Goal: Transaction & Acquisition: Book appointment/travel/reservation

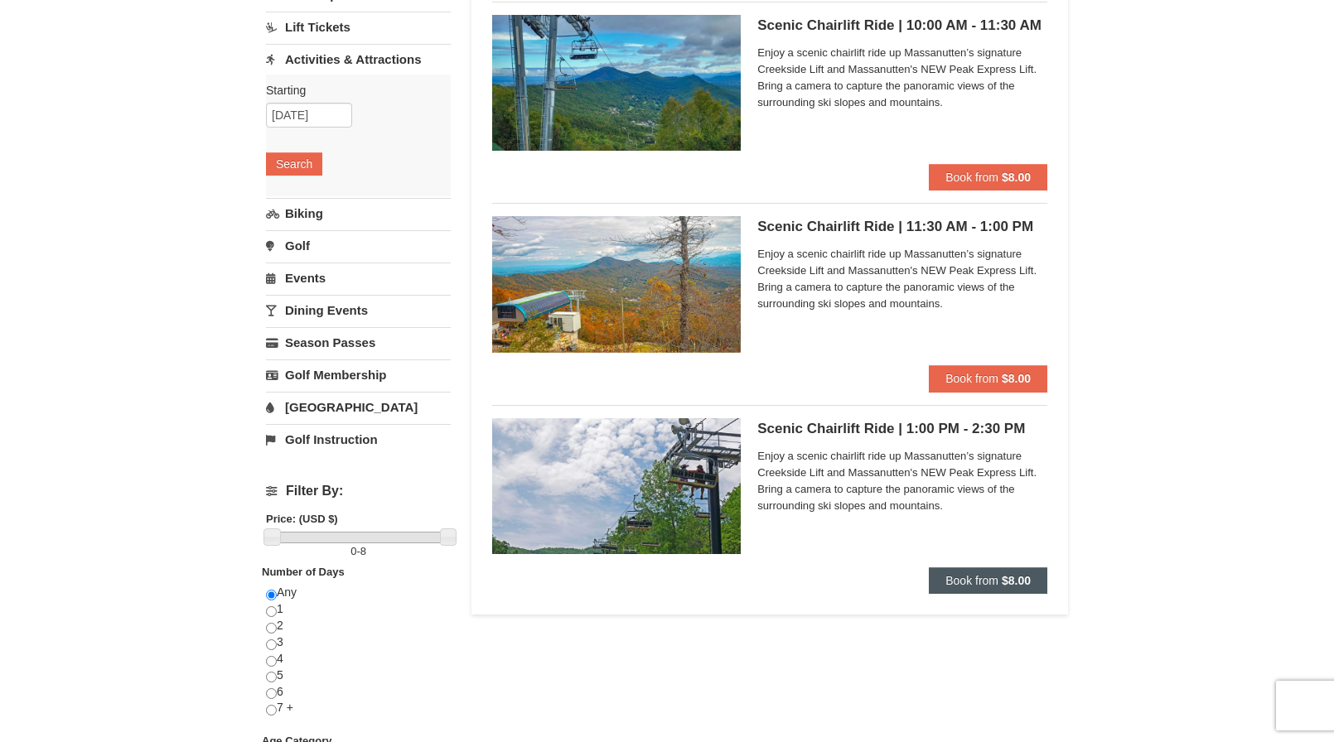
scroll to position [166, 0]
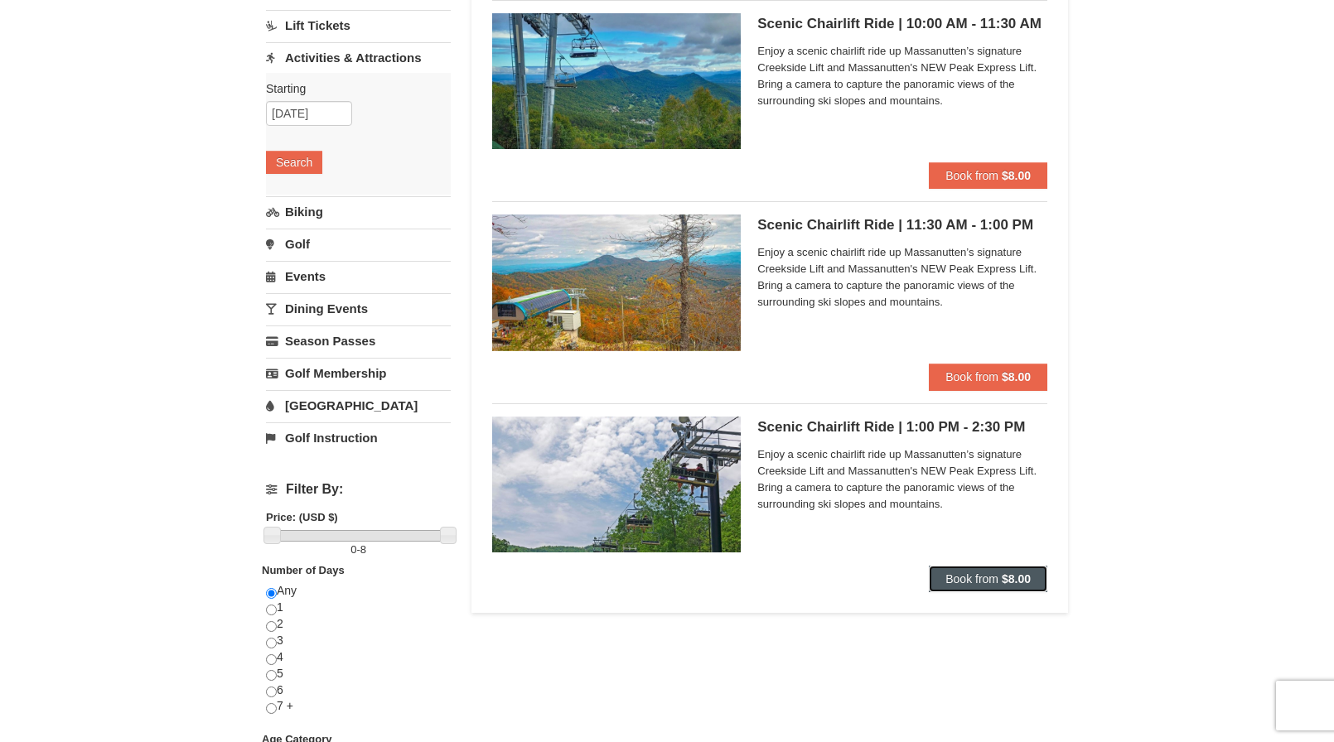
click at [973, 568] on button "Book from $8.00" at bounding box center [988, 579] width 118 height 27
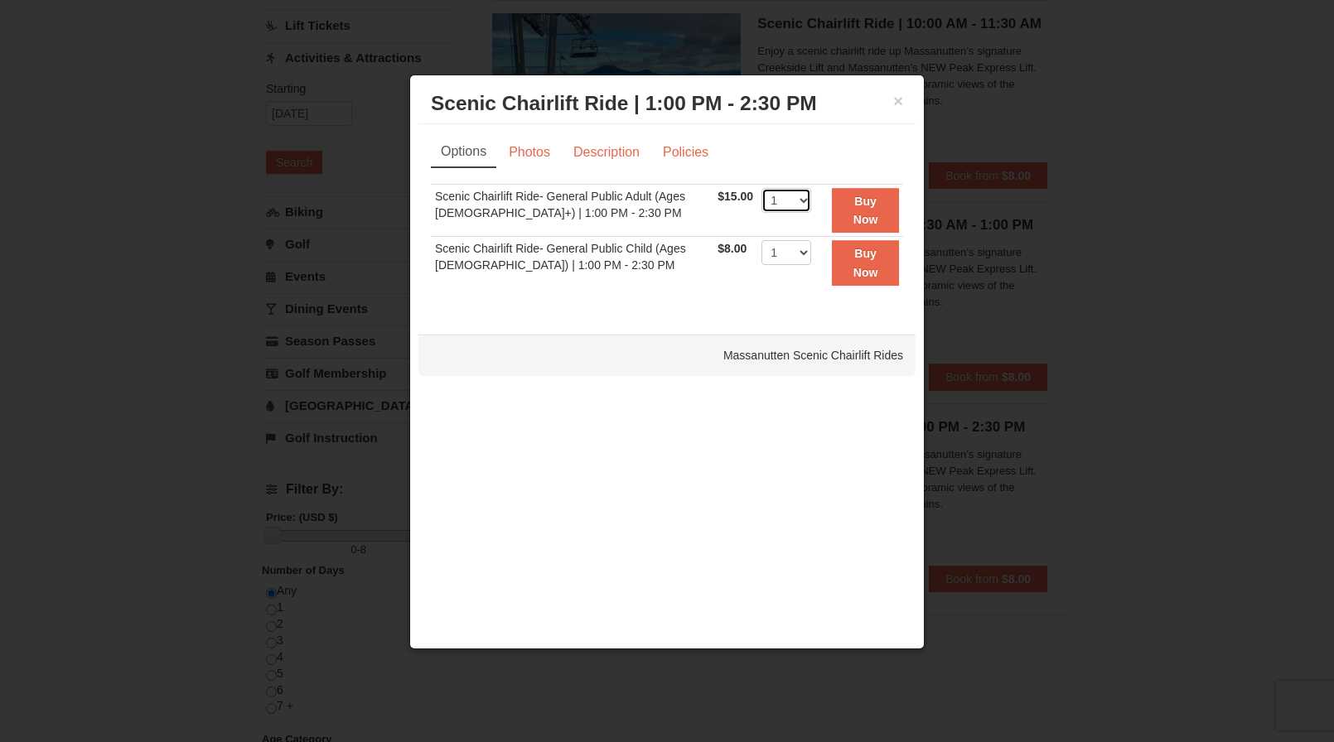
click at [802, 204] on select "1 2 3 4 5 6 7 8 9 10 11 12 13 14 15 16 17 18 19 20 21 22" at bounding box center [787, 200] width 50 height 25
select select "2"
click at [762, 188] on select "1 2 3 4 5 6 7 8 9 10 11 12 13 14 15 16 17 18 19 20 21 22" at bounding box center [787, 200] width 50 height 25
click at [510, 155] on link "Photos" at bounding box center [529, 152] width 63 height 31
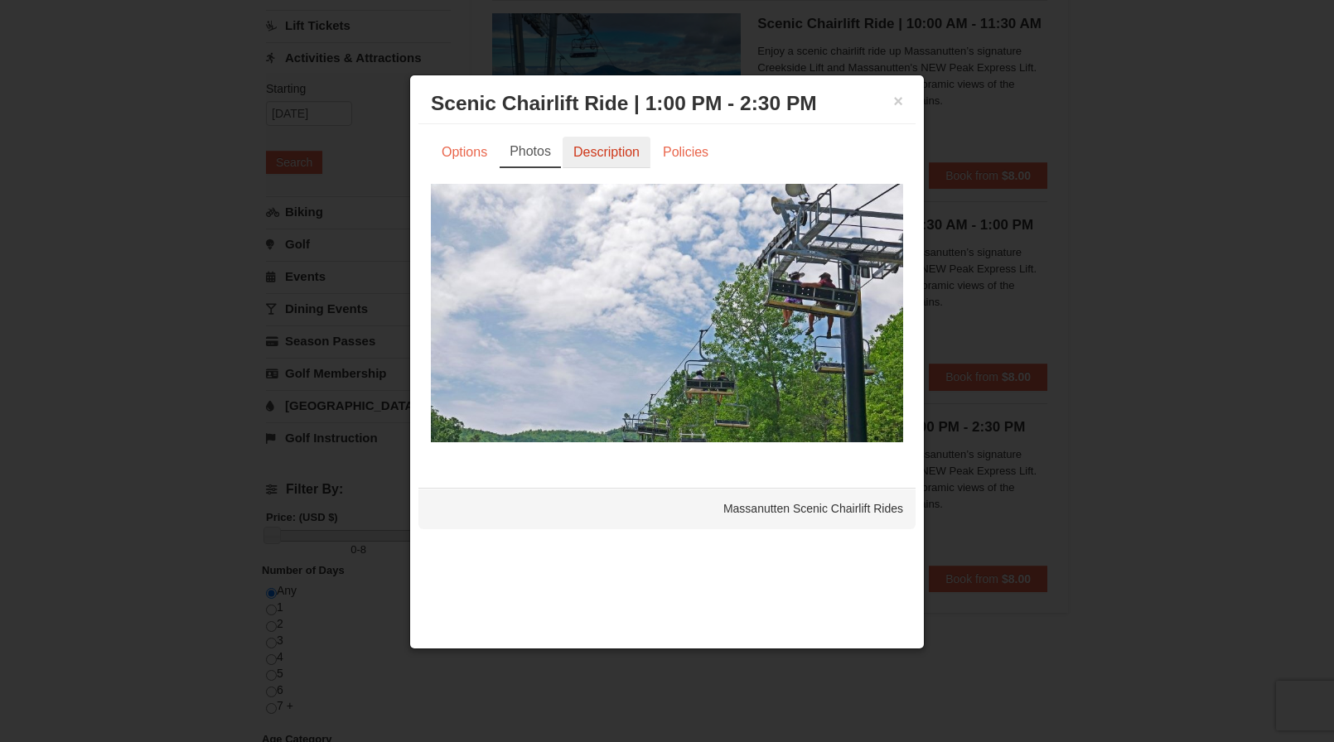
click at [576, 151] on link "Description" at bounding box center [607, 152] width 88 height 31
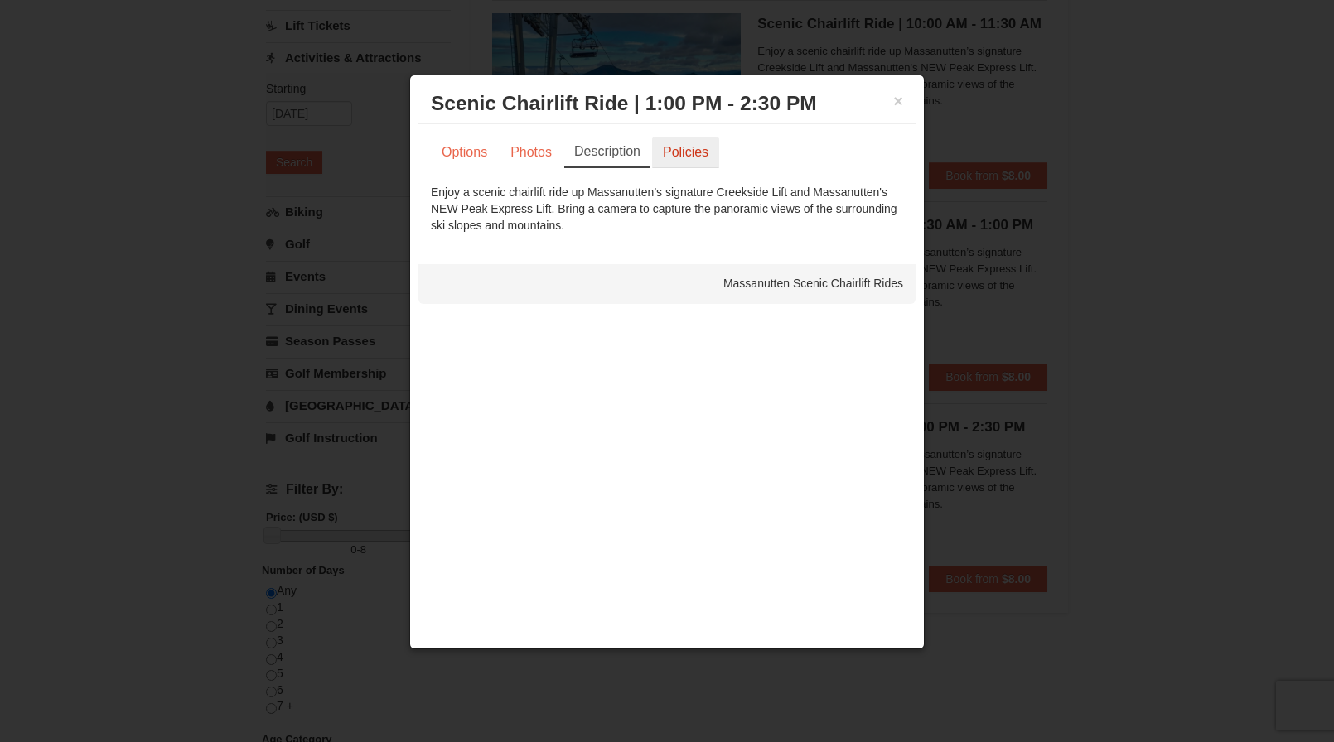
click at [689, 158] on link "Policies" at bounding box center [685, 152] width 67 height 31
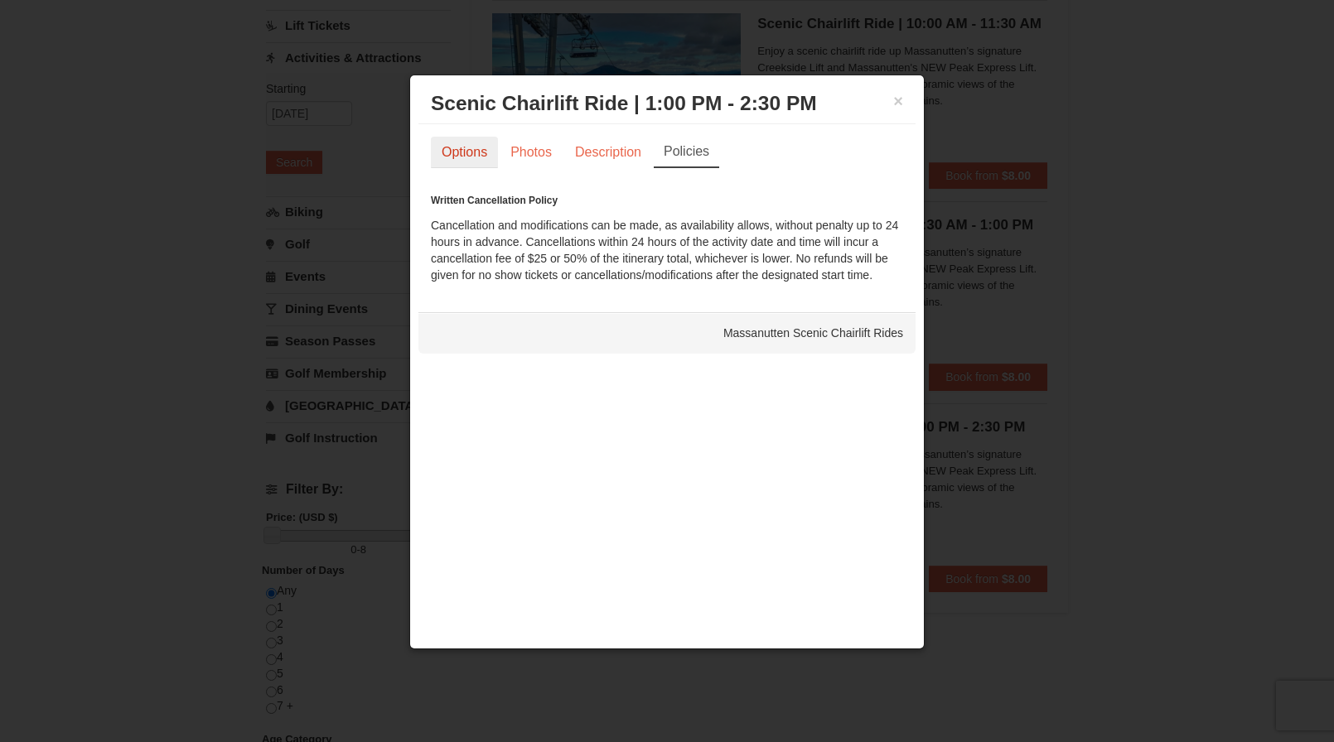
click at [489, 158] on link "Options" at bounding box center [464, 152] width 67 height 31
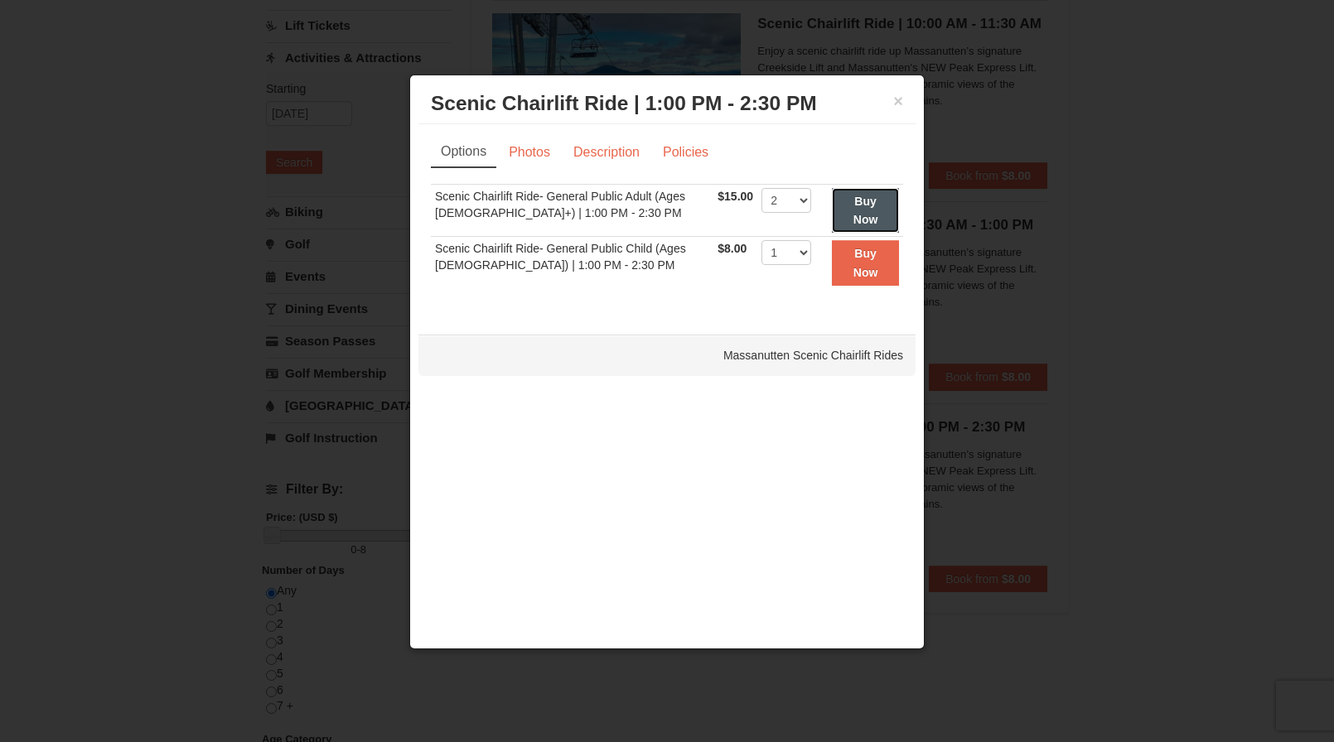
click at [847, 219] on button "Buy Now" at bounding box center [865, 211] width 67 height 46
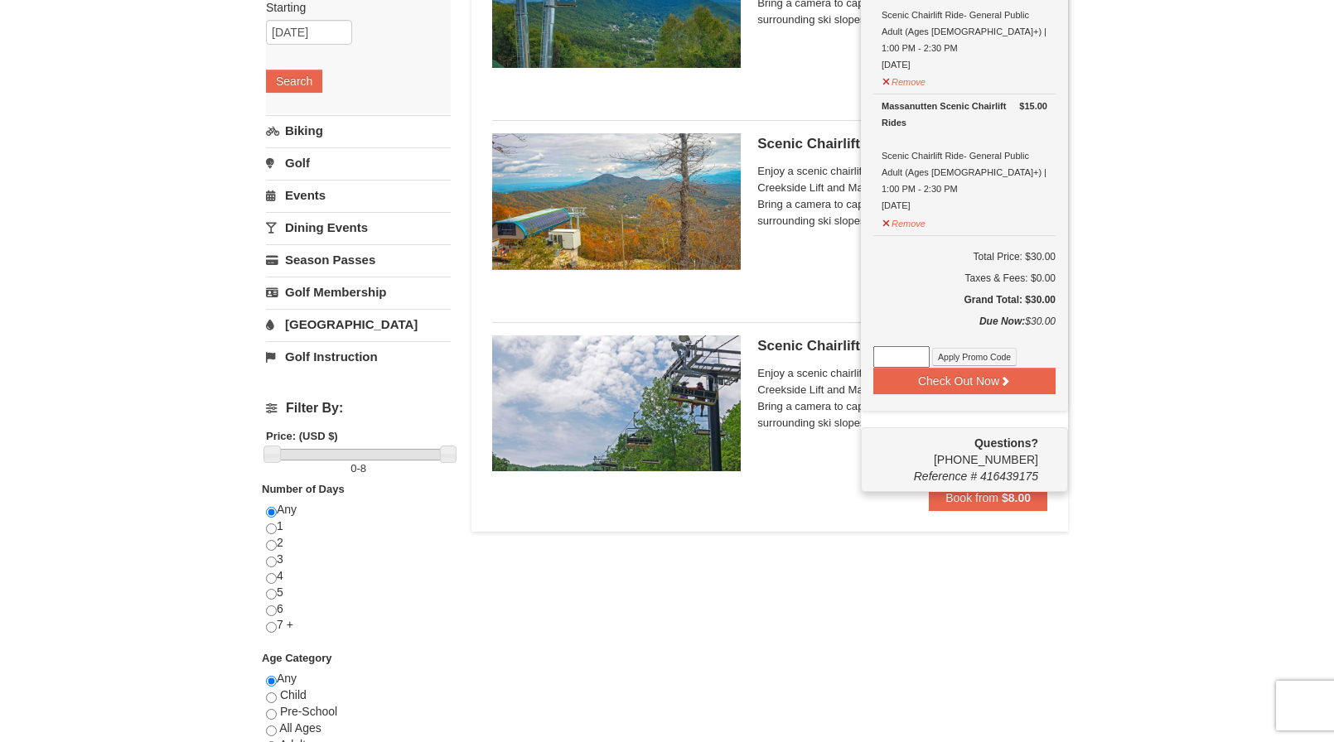
scroll to position [254, 0]
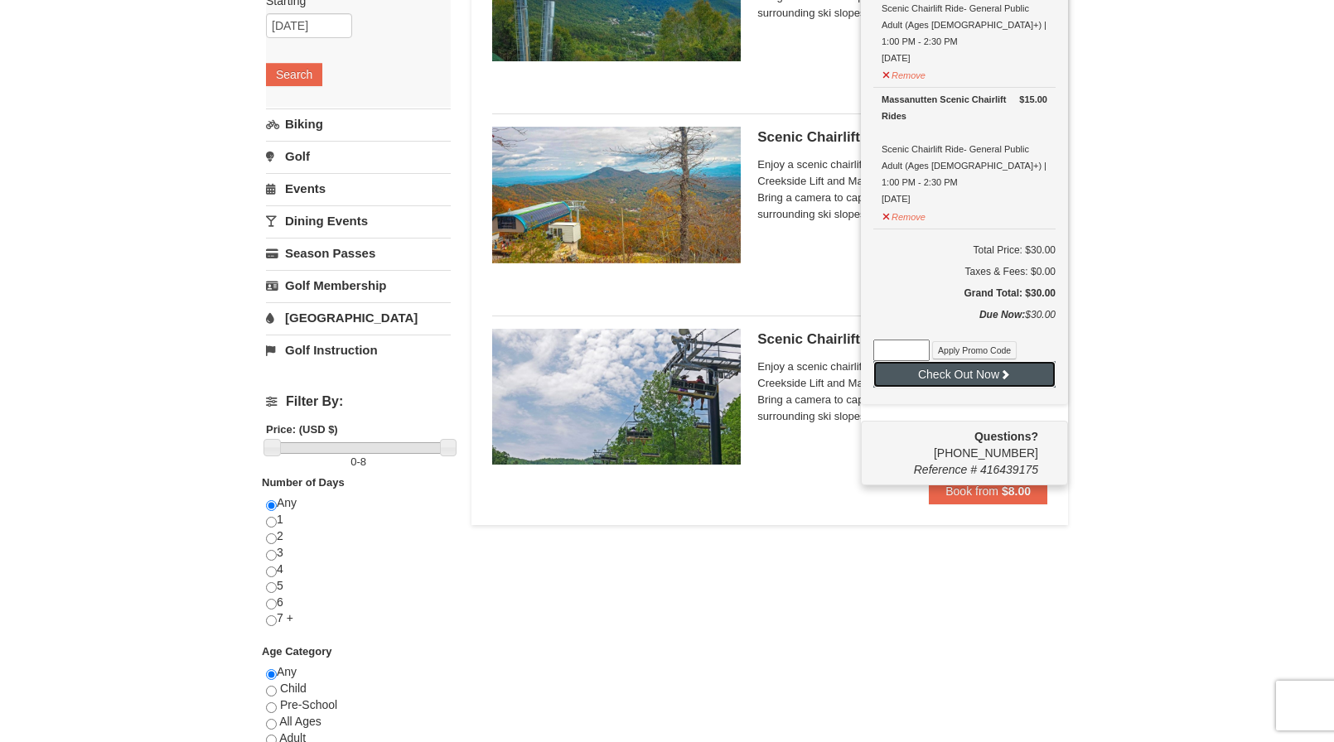
click at [1011, 361] on button "Check Out Now" at bounding box center [964, 374] width 182 height 27
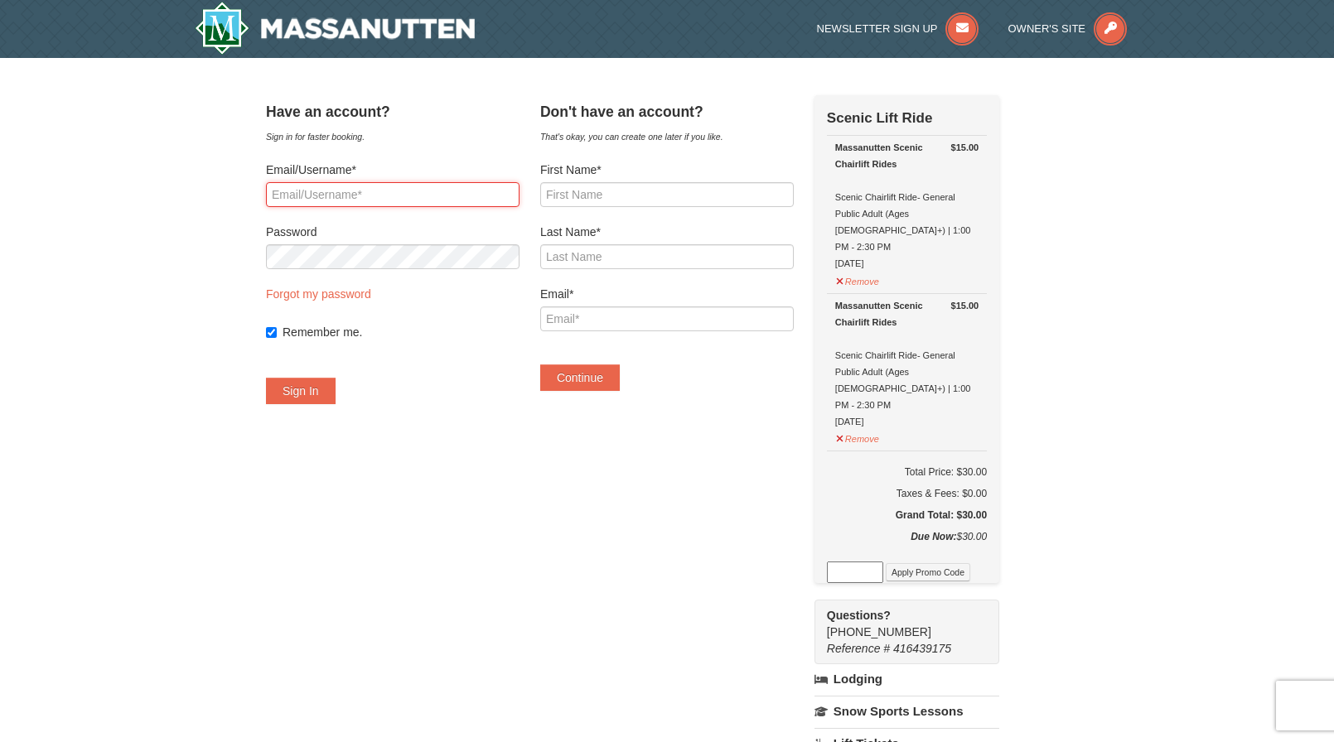
click at [434, 188] on input "Email/Username*" at bounding box center [393, 194] width 254 height 25
type input "olivermaysk@gmail.com"
click at [709, 175] on label "First Name*" at bounding box center [667, 170] width 254 height 17
click at [709, 182] on input "First Name*" at bounding box center [667, 194] width 254 height 25
click at [703, 196] on input "First Name*" at bounding box center [667, 194] width 254 height 25
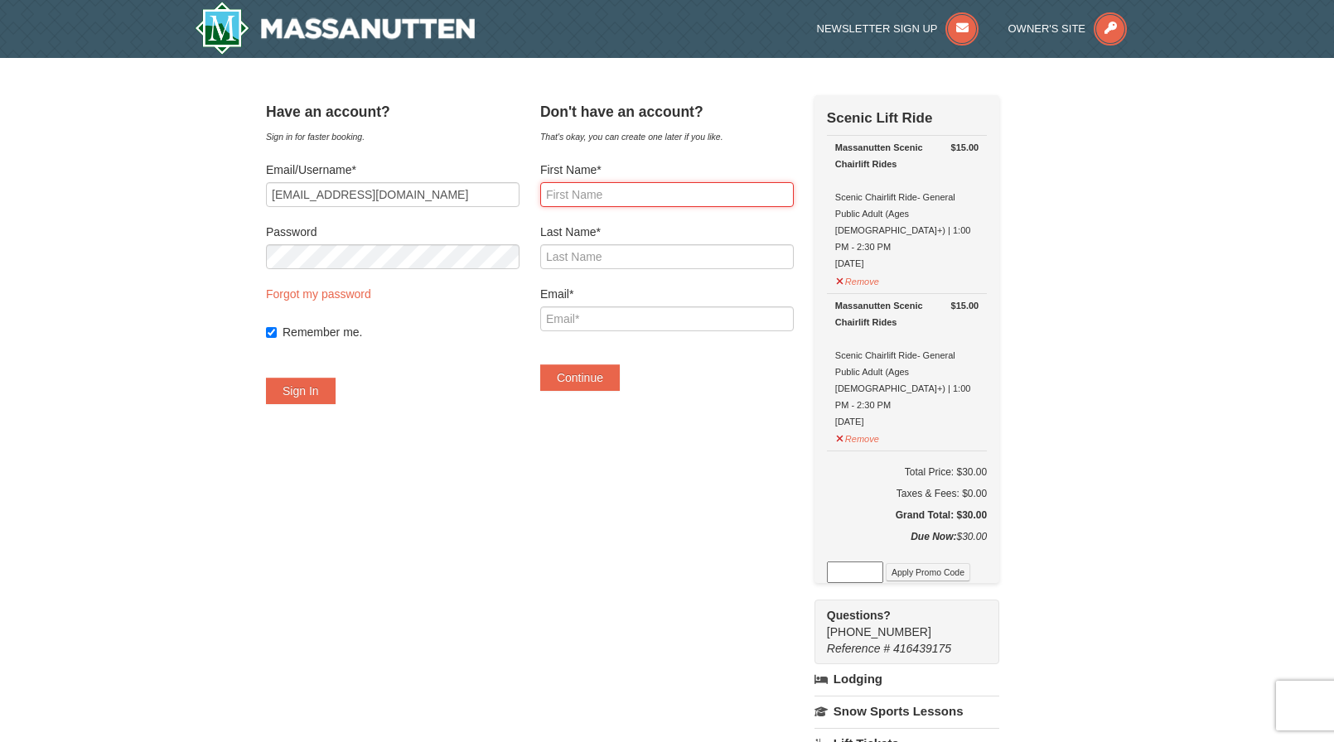
type input "Krystalynn"
type input "Oliver Mays"
type input "olivermaysk@gmail.com"
click at [617, 375] on button "Continue" at bounding box center [580, 378] width 80 height 27
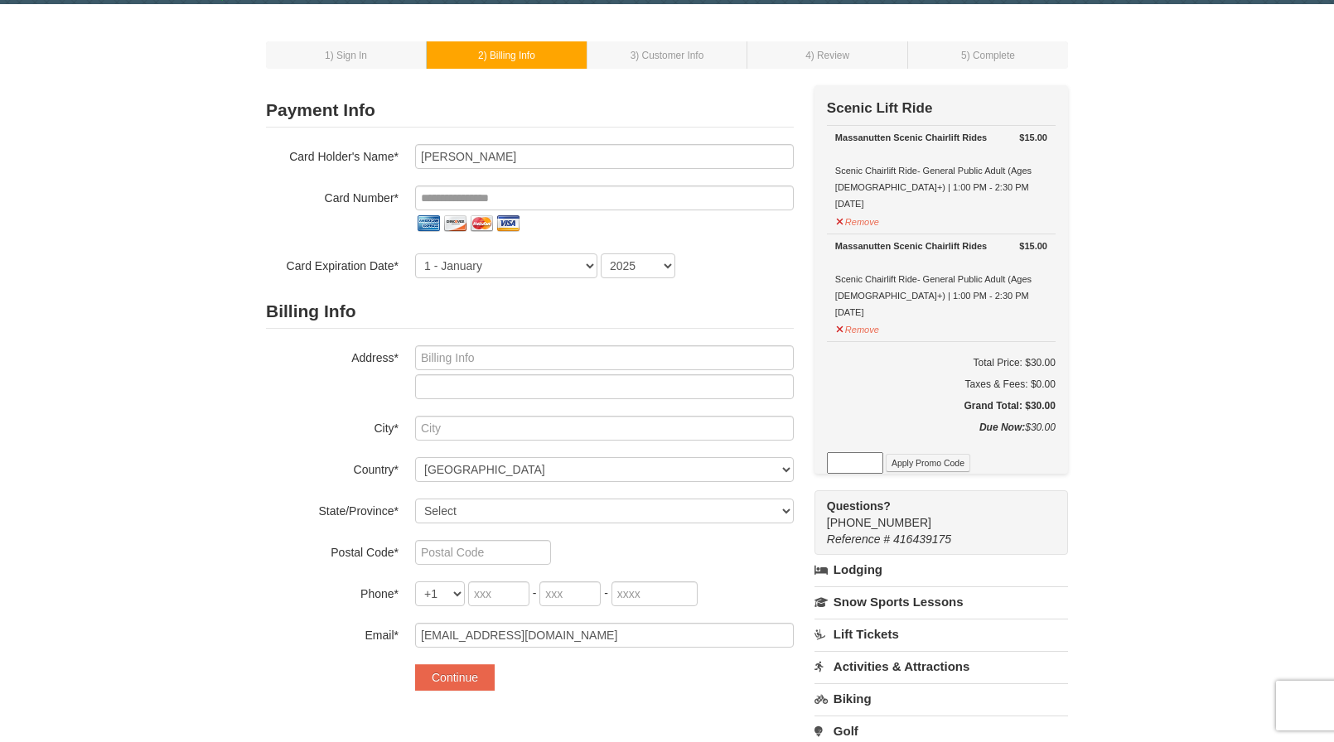
scroll to position [83, 0]
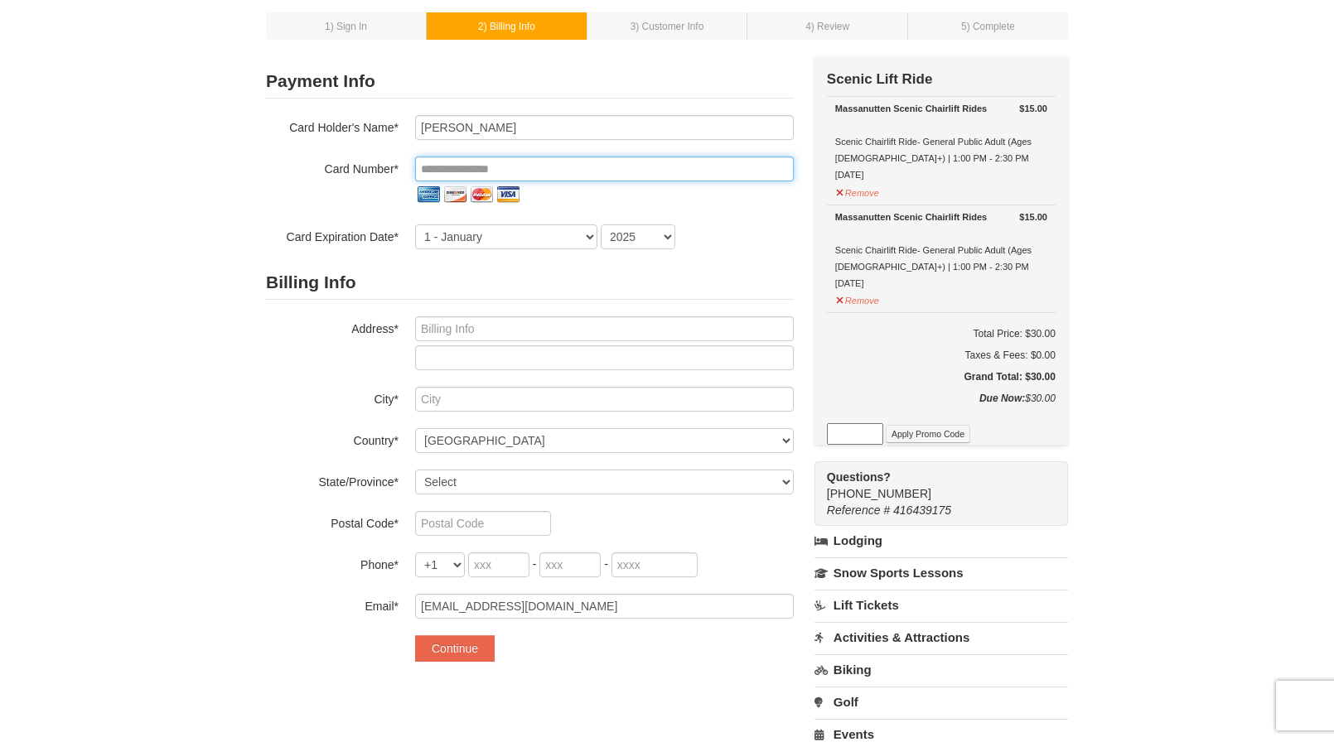
click at [533, 174] on input "tel" at bounding box center [604, 169] width 379 height 25
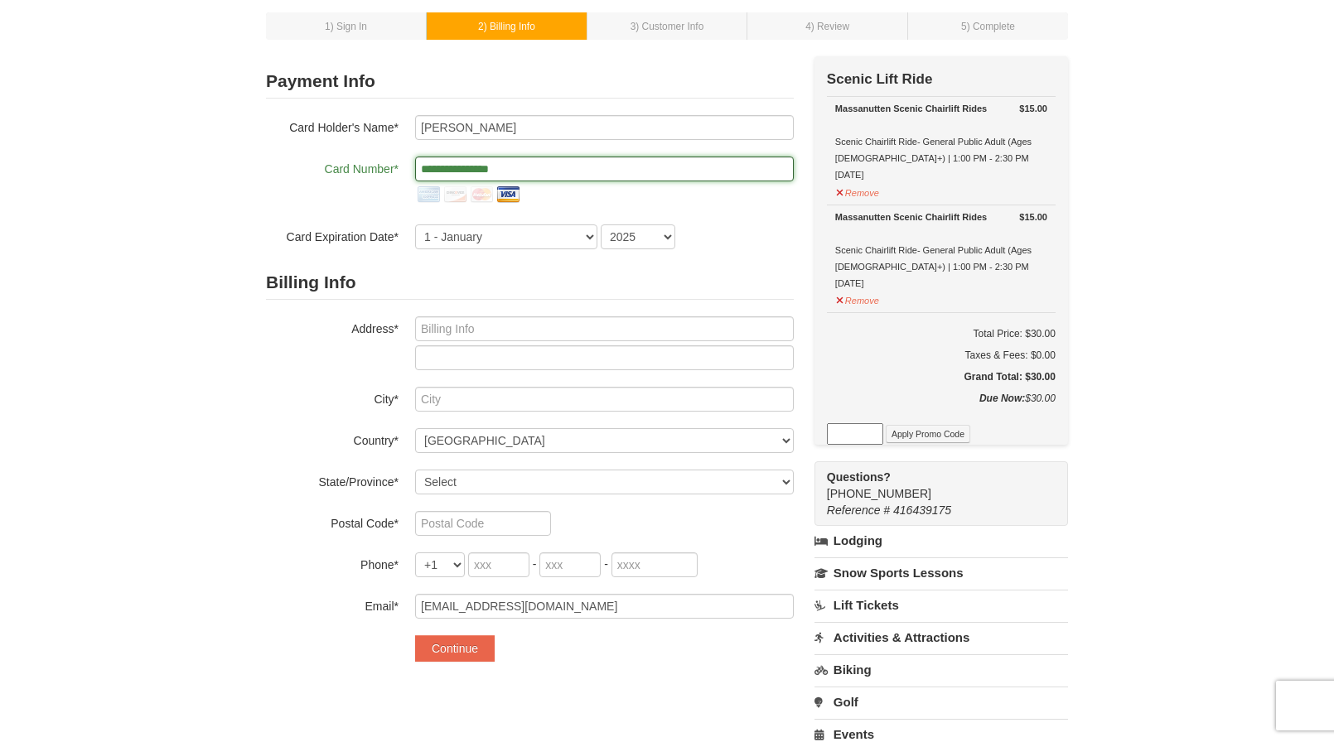
type input "**********"
click at [524, 241] on select "1 - January 2 - February 3 - March 4 - April 5 - May 6 - June 7 - July 8 - Augu…" at bounding box center [506, 237] width 182 height 25
select select "7"
click at [415, 225] on select "1 - January 2 - February 3 - March 4 - April 5 - May 6 - June 7 - July 8 - Augu…" at bounding box center [506, 237] width 182 height 25
click at [623, 234] on select "2025 2026 2027 2028 2029 2030 2031 2032 2033 2034" at bounding box center [638, 237] width 75 height 25
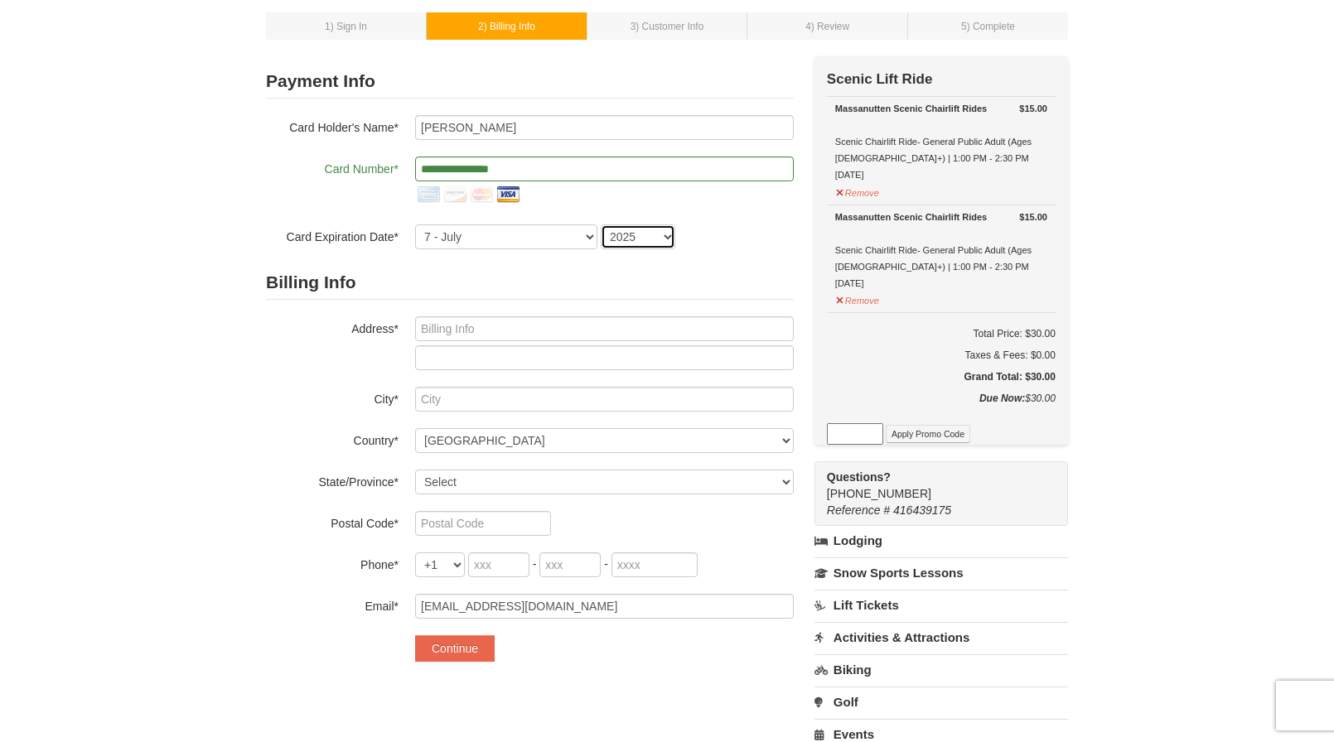
select select "2029"
click at [601, 225] on select "2025 2026 2027 2028 2029 2030 2031 2032 2033 2034" at bounding box center [638, 237] width 75 height 25
click at [741, 156] on div "**********" at bounding box center [530, 182] width 528 height 134
click at [508, 331] on input "text" at bounding box center [604, 329] width 379 height 25
type input "9717 Rayneridge Drive"
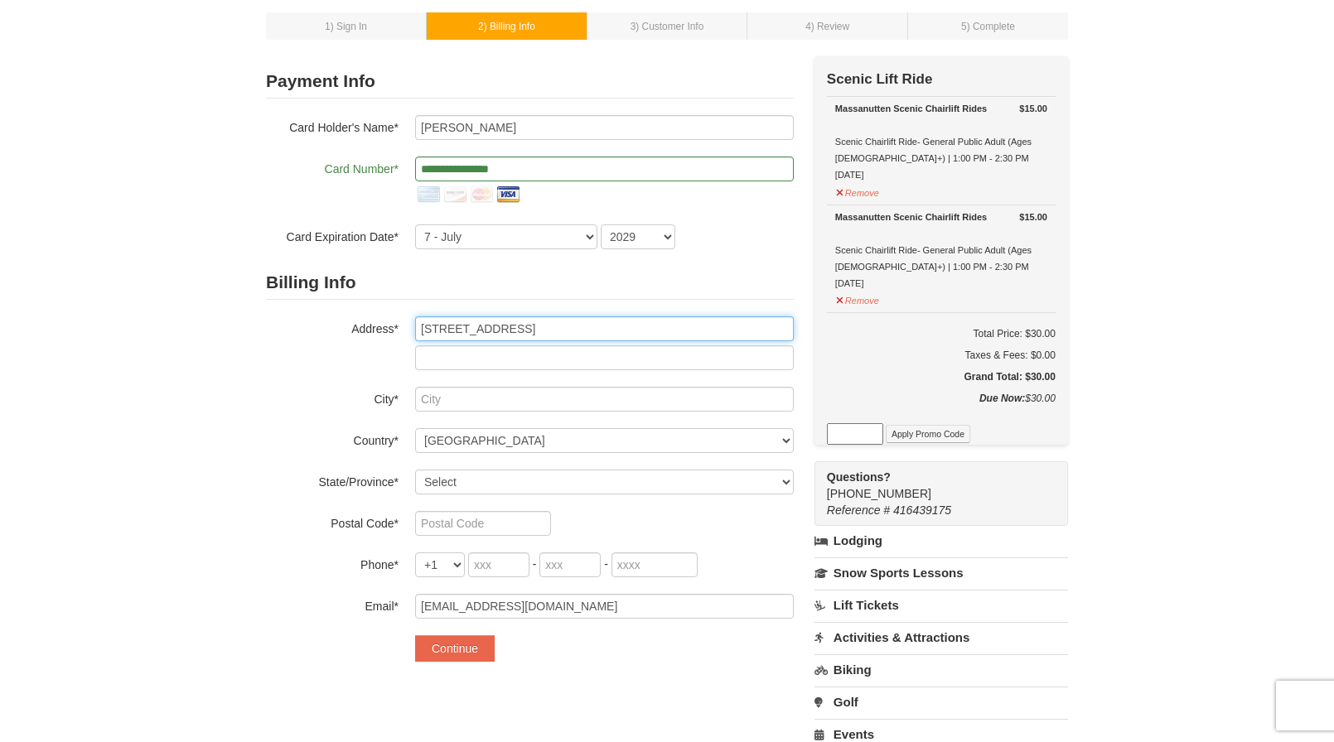
type input "Huntersville"
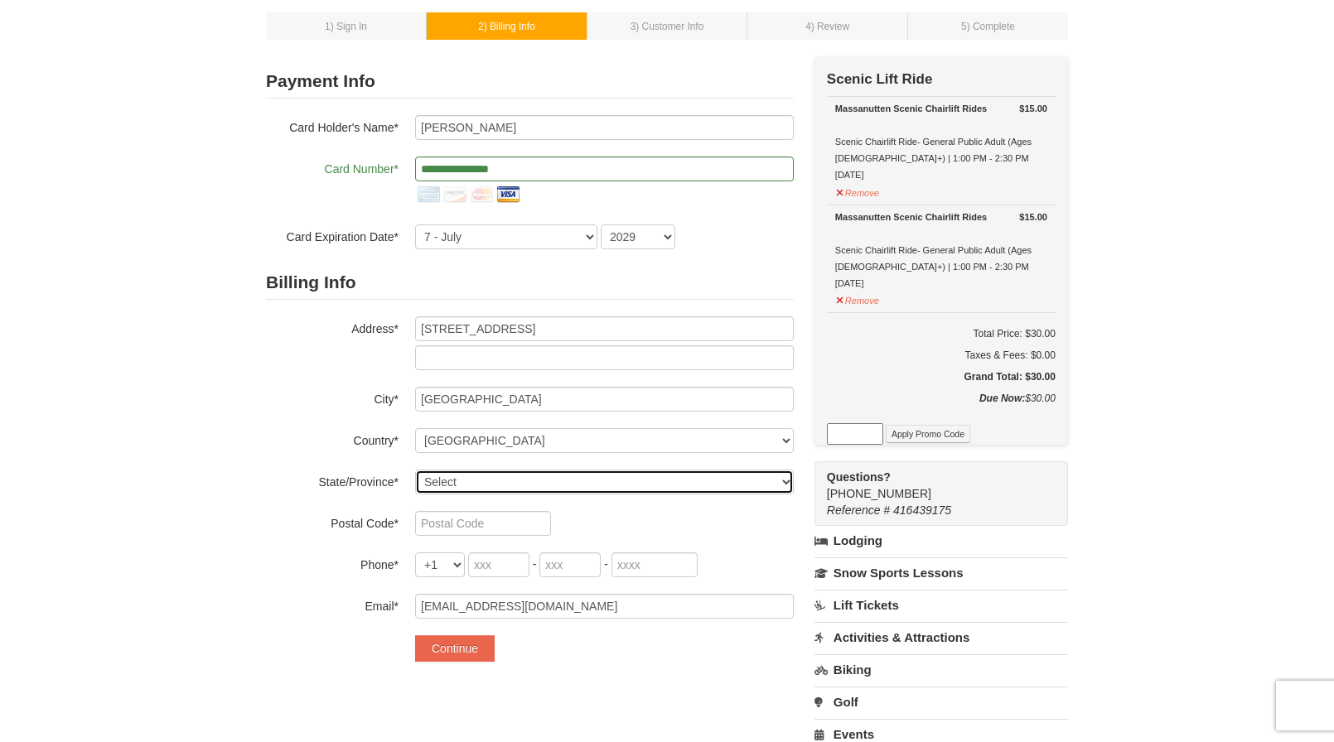
select select "NC"
type input "28078"
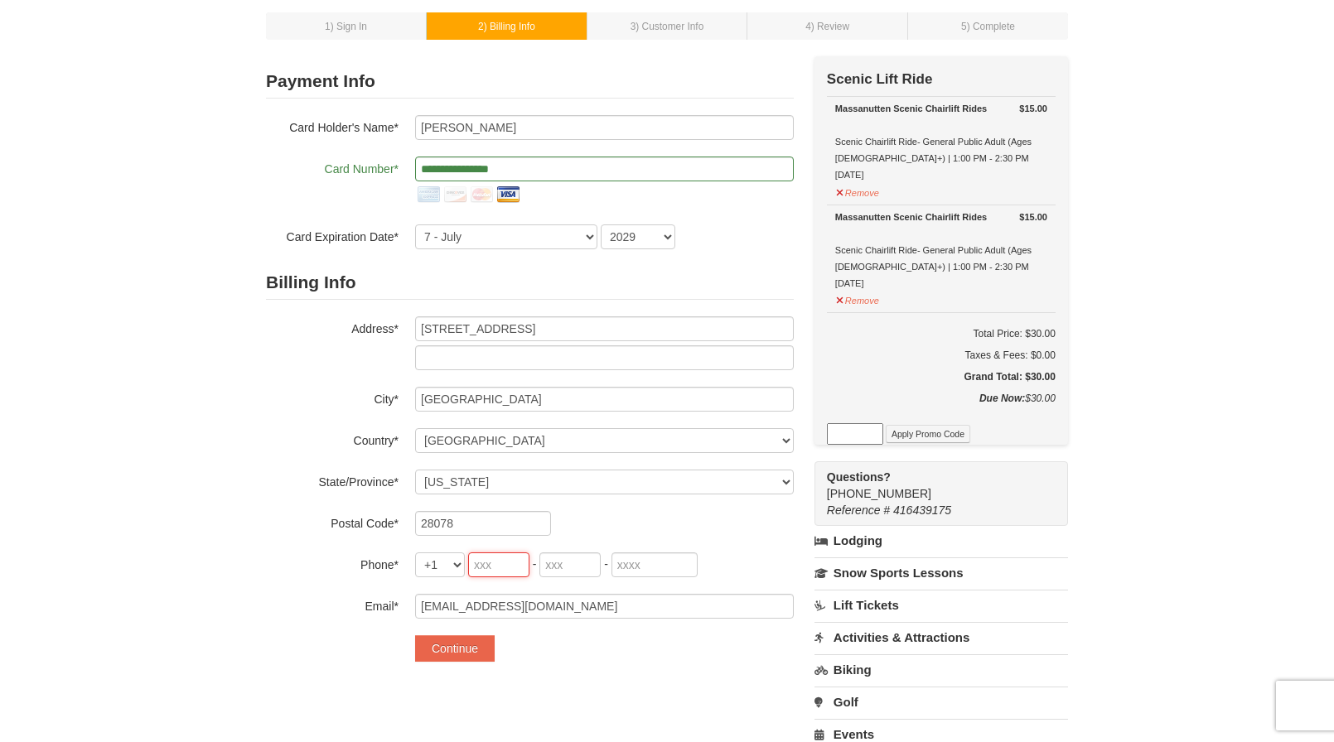
type input "201"
type input "306"
type input "9855"
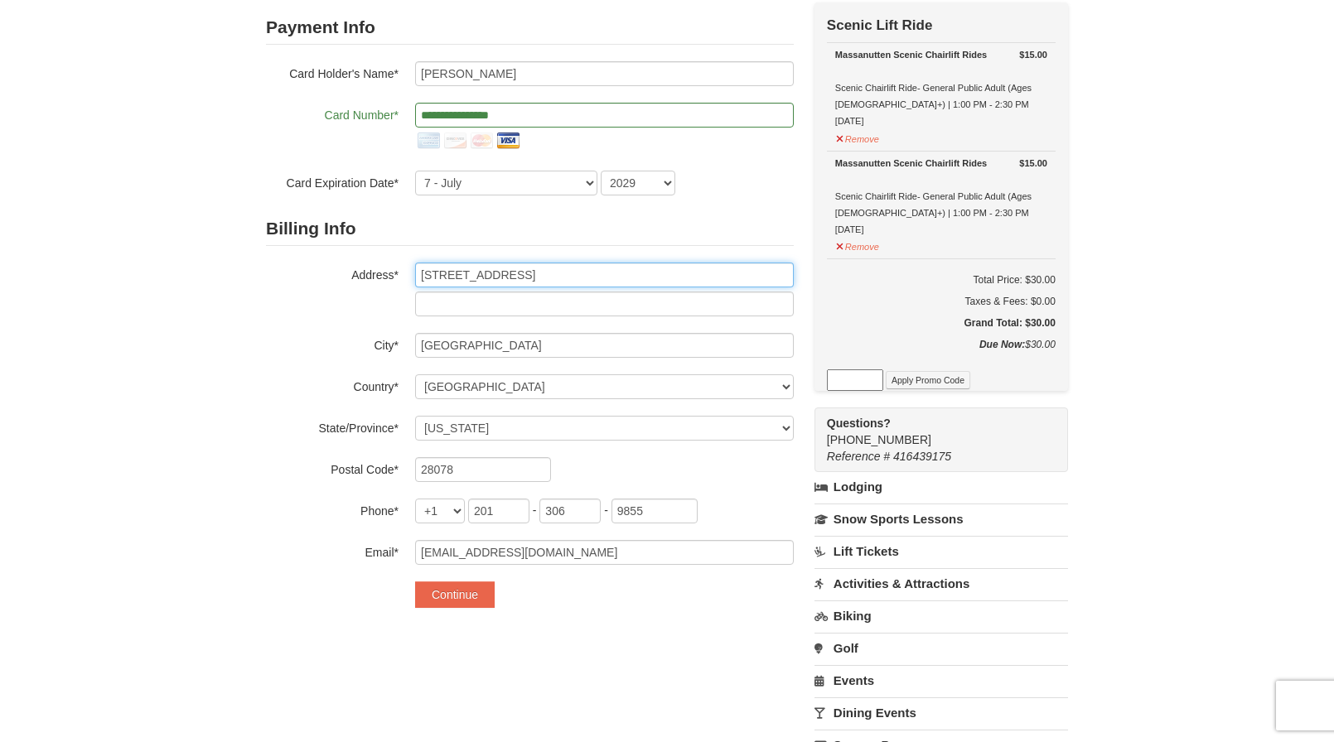
scroll to position [166, 0]
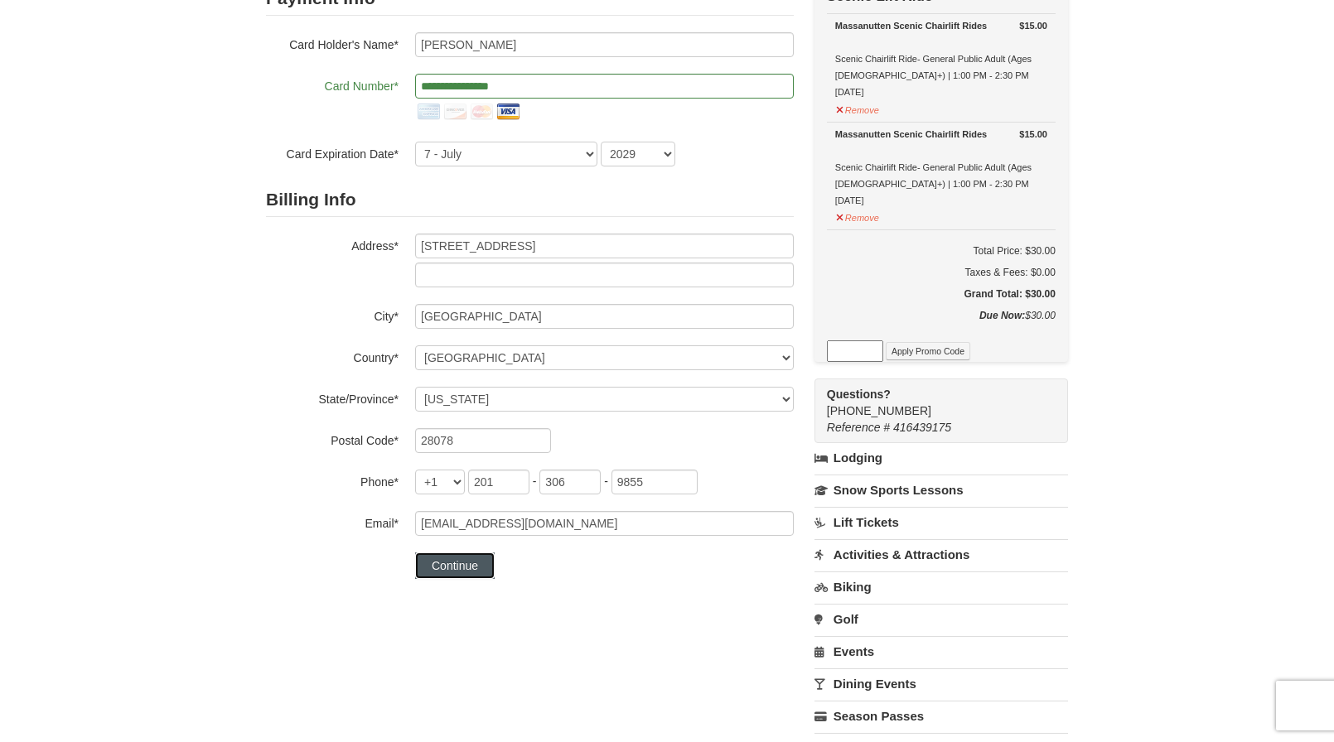
click at [442, 559] on button "Continue" at bounding box center [455, 566] width 80 height 27
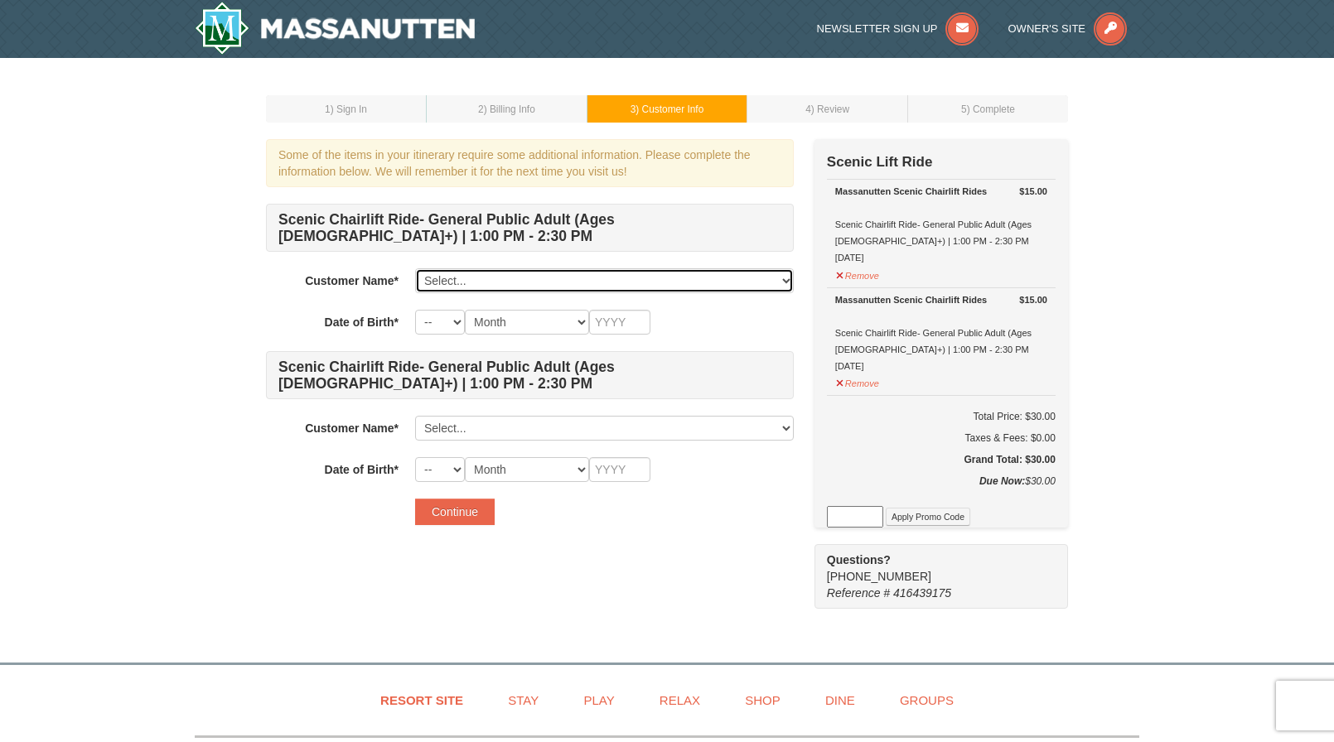
click at [579, 277] on select "Select... Krystalynn Oliver Mays Add New..." at bounding box center [604, 280] width 379 height 25
select select "28326746"
click at [415, 268] on select "Select... Krystalynn Oliver Mays Add New..." at bounding box center [604, 280] width 379 height 25
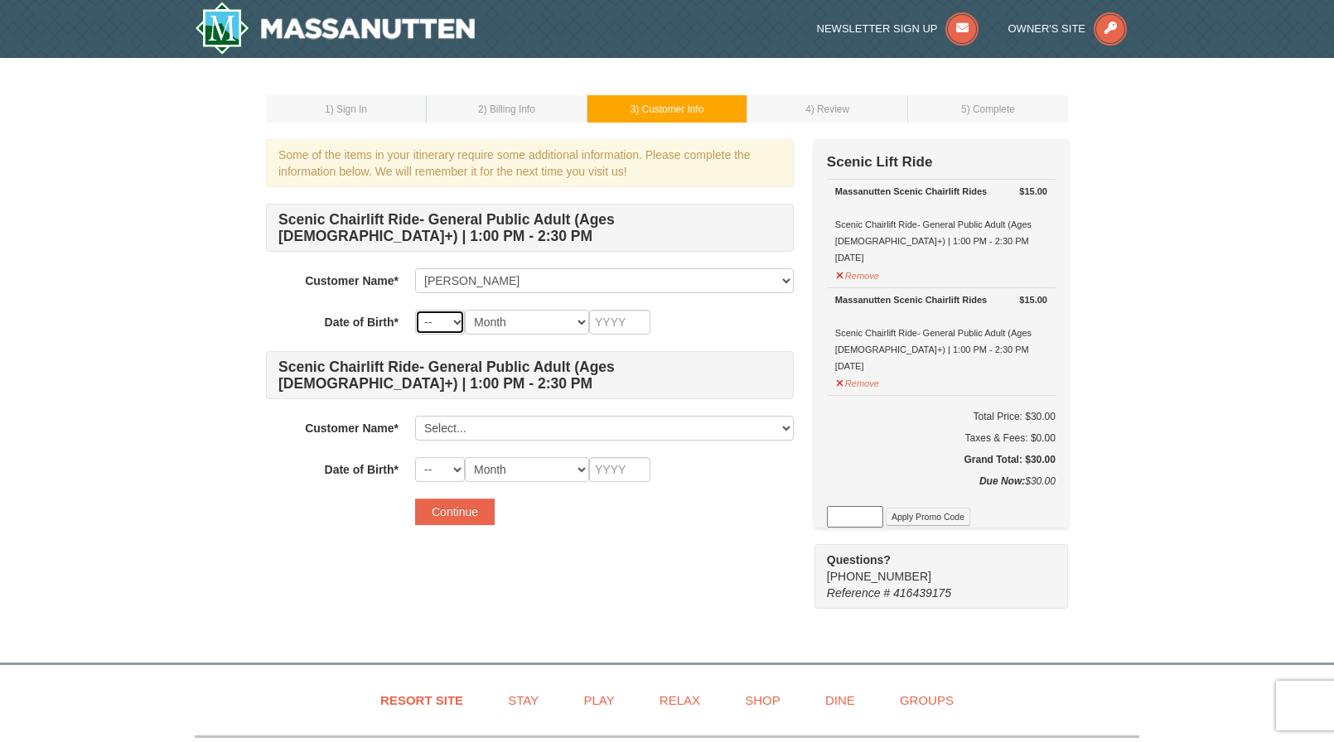
click at [464, 333] on select "-- 01 02 03 04 05 06 07 08 09 10 11 12 13 14 15 16 17 18 19 20 21 22 23 24 25 2…" at bounding box center [440, 322] width 50 height 25
select select "03"
click at [415, 310] on select "-- 01 02 03 04 05 06 07 08 09 10 11 12 13 14 15 16 17 18 19 20 21 22 23 24 25 2…" at bounding box center [440, 322] width 50 height 25
click at [539, 313] on select "Month January February March April May June July August September October Novem…" at bounding box center [527, 322] width 124 height 25
select select "03"
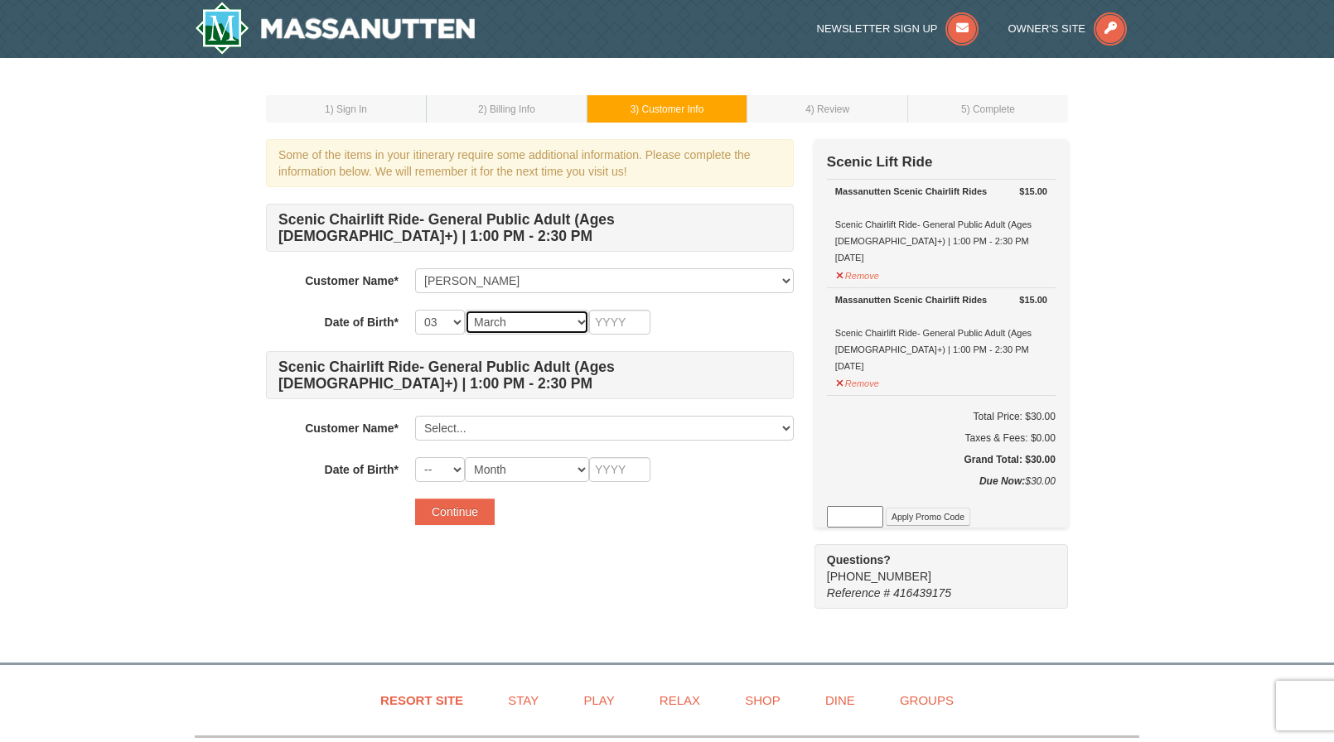
click at [465, 310] on select "Month January February March April May June July August September October Novem…" at bounding box center [527, 322] width 124 height 25
click at [616, 328] on input "text" at bounding box center [619, 322] width 61 height 25
type input "2001"
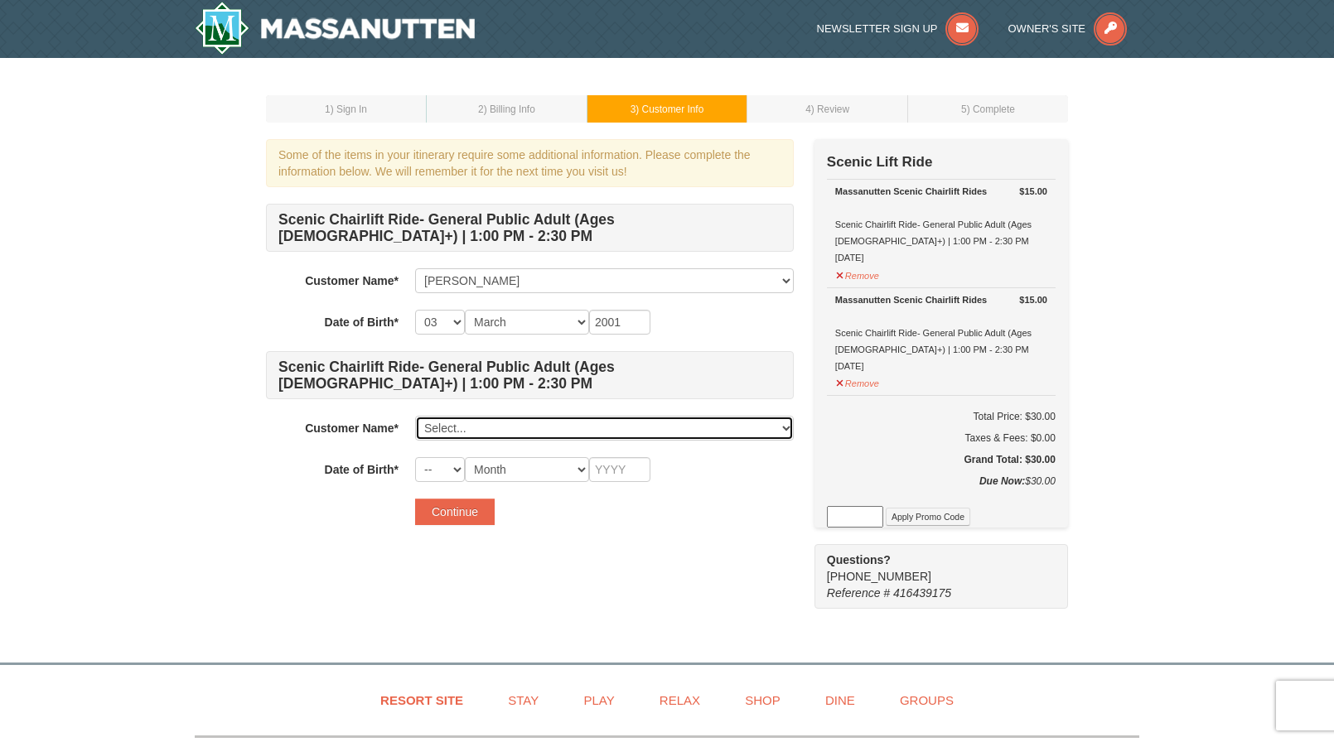
click at [485, 427] on select "Select... Krystalynn Oliver Mays Add New..." at bounding box center [604, 428] width 379 height 25
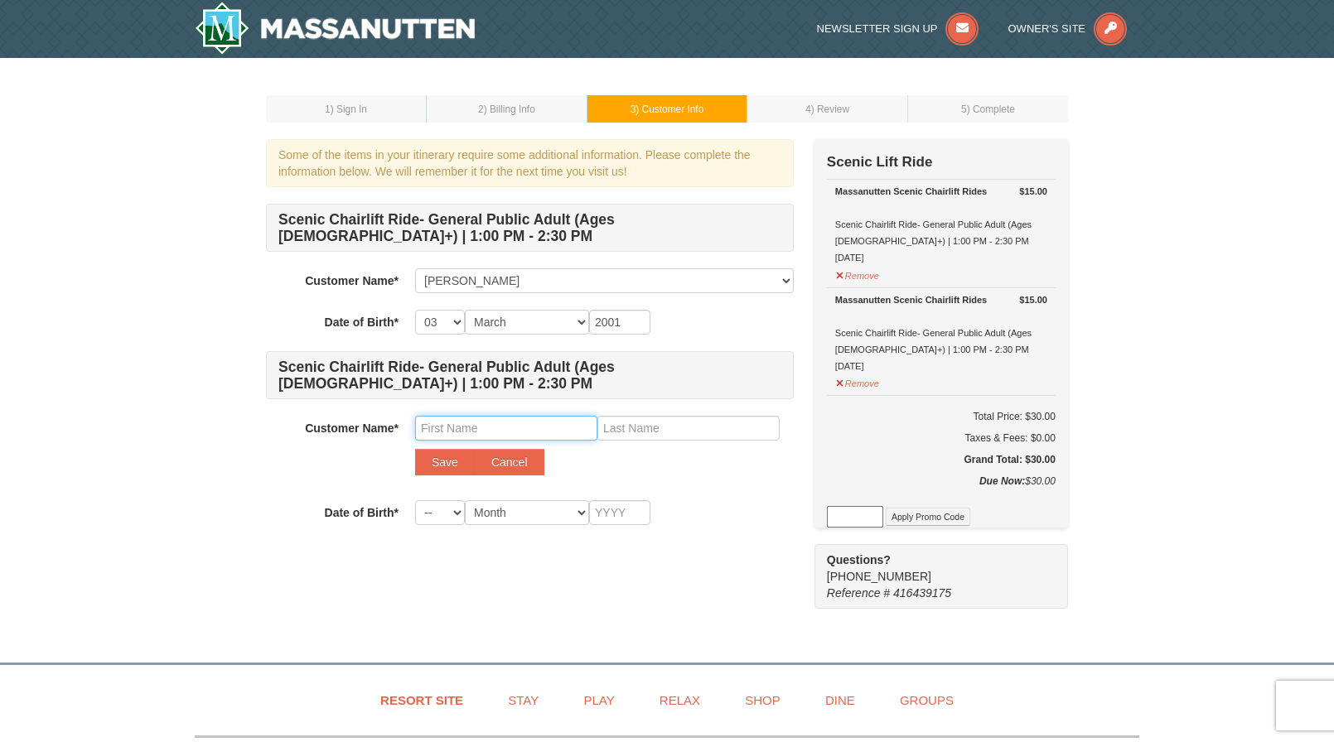
drag, startPoint x: 452, startPoint y: 440, endPoint x: 383, endPoint y: 467, distance: 73.7
click at [452, 440] on input "text" at bounding box center [506, 428] width 182 height 25
type input "Jordan"
drag, startPoint x: 742, startPoint y: 433, endPoint x: 741, endPoint y: 423, distance: 9.2
click at [742, 433] on input "text" at bounding box center [688, 428] width 182 height 25
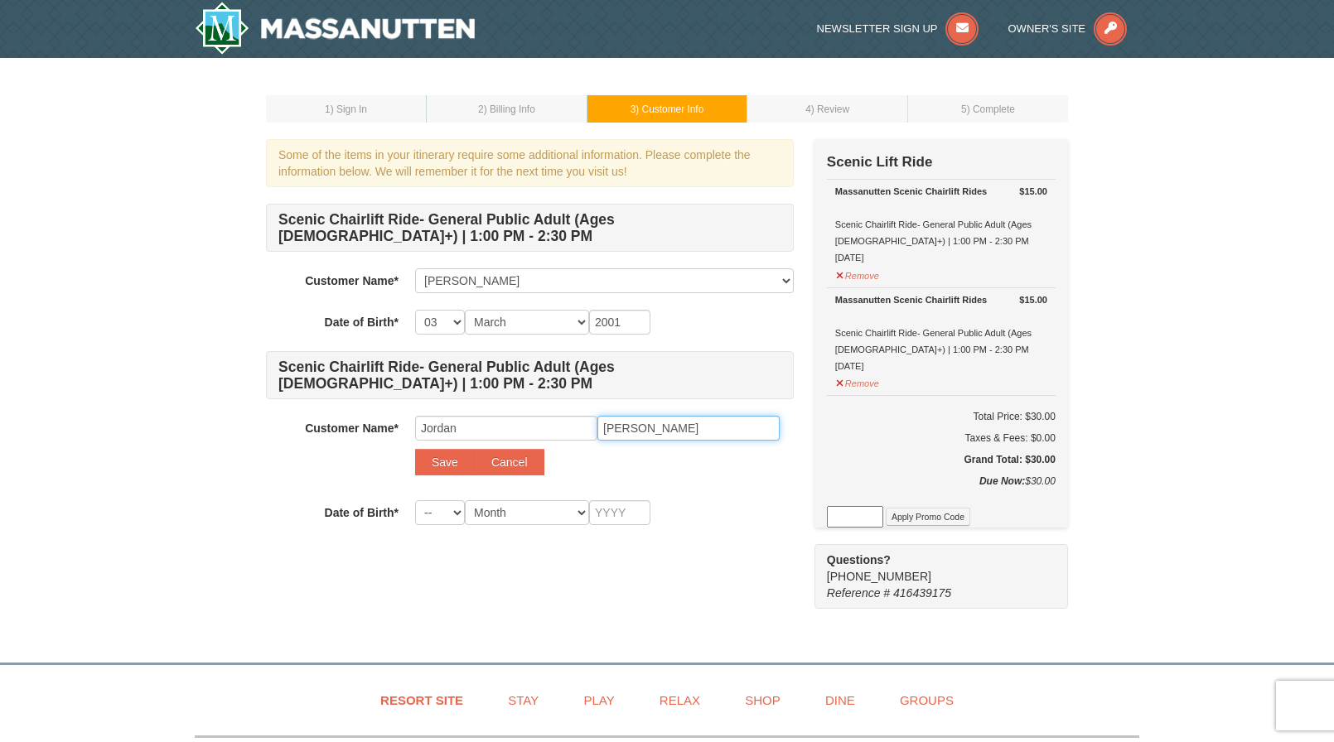
type input "Webb"
click at [447, 515] on select "-- 01 02 03 04 05 06 07 08 09 10 11 12 13 14 15 16 17 18 19 20 21 22 23 24 25 2…" at bounding box center [440, 513] width 50 height 25
select select "02"
click at [415, 501] on select "-- 01 02 03 04 05 06 07 08 09 10 11 12 13 14 15 16 17 18 19 20 21 22 23 24 25 2…" at bounding box center [440, 513] width 50 height 25
click at [512, 492] on div "Scenic Chairlift Ride- General Public Adult (Ages 13+) | 1:00 PM - 2:30 PM Cust…" at bounding box center [530, 365] width 528 height 322
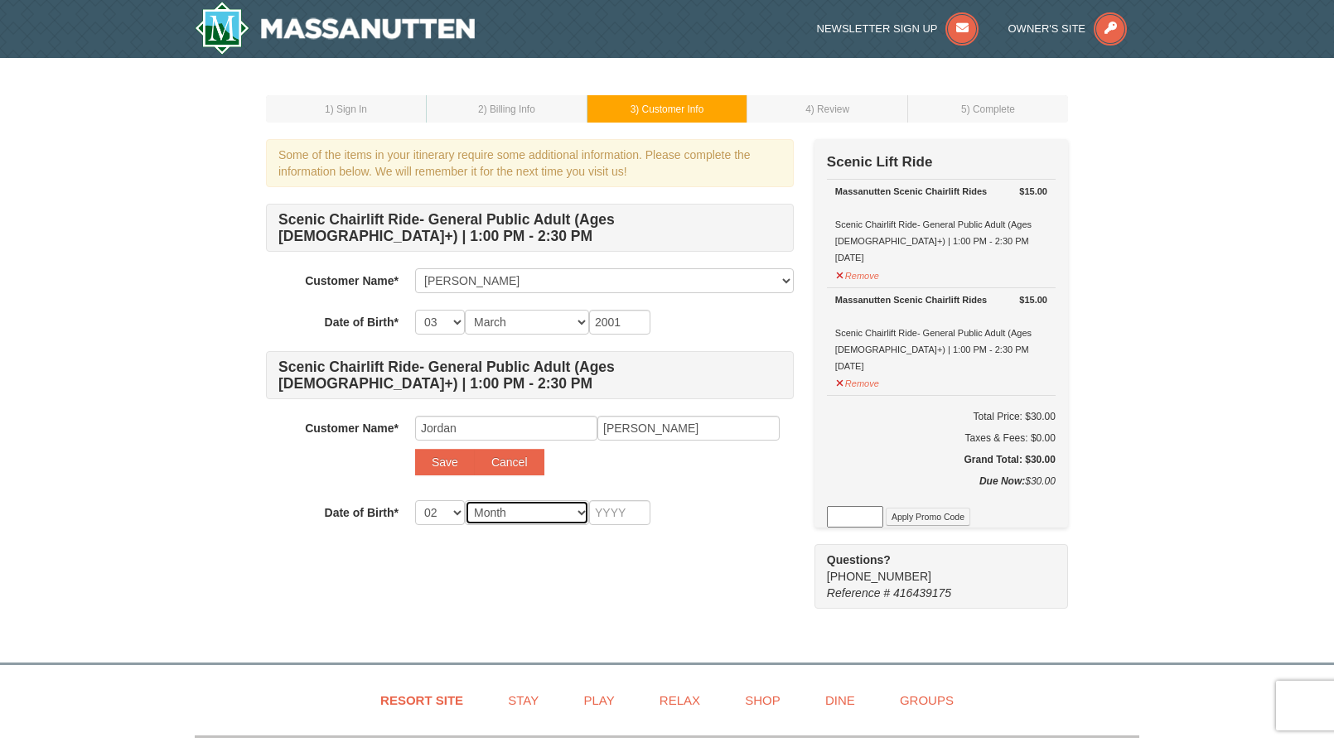
click at [509, 509] on select "Month January February March April May June July August September October Novem…" at bounding box center [527, 513] width 124 height 25
select select "09"
click at [465, 501] on select "Month January February March April May June July August September October Novem…" at bounding box center [527, 513] width 124 height 25
click at [624, 504] on input "text" at bounding box center [619, 513] width 61 height 25
click at [624, 520] on input "text" at bounding box center [619, 513] width 61 height 25
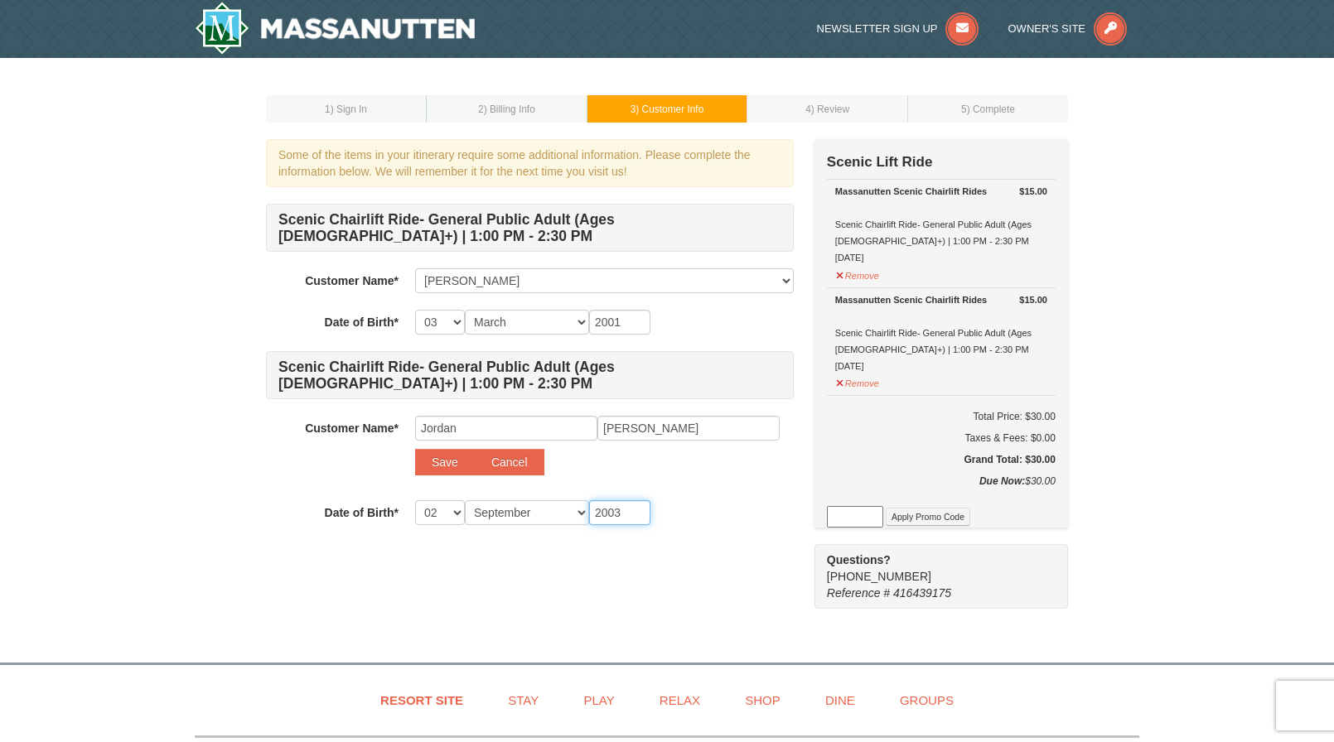
type input "2003"
click at [731, 532] on form "Scenic Chairlift Ride- General Public Adult (Ages 13+) | 1:00 PM - 2:30 PM Cust…" at bounding box center [530, 386] width 528 height 365
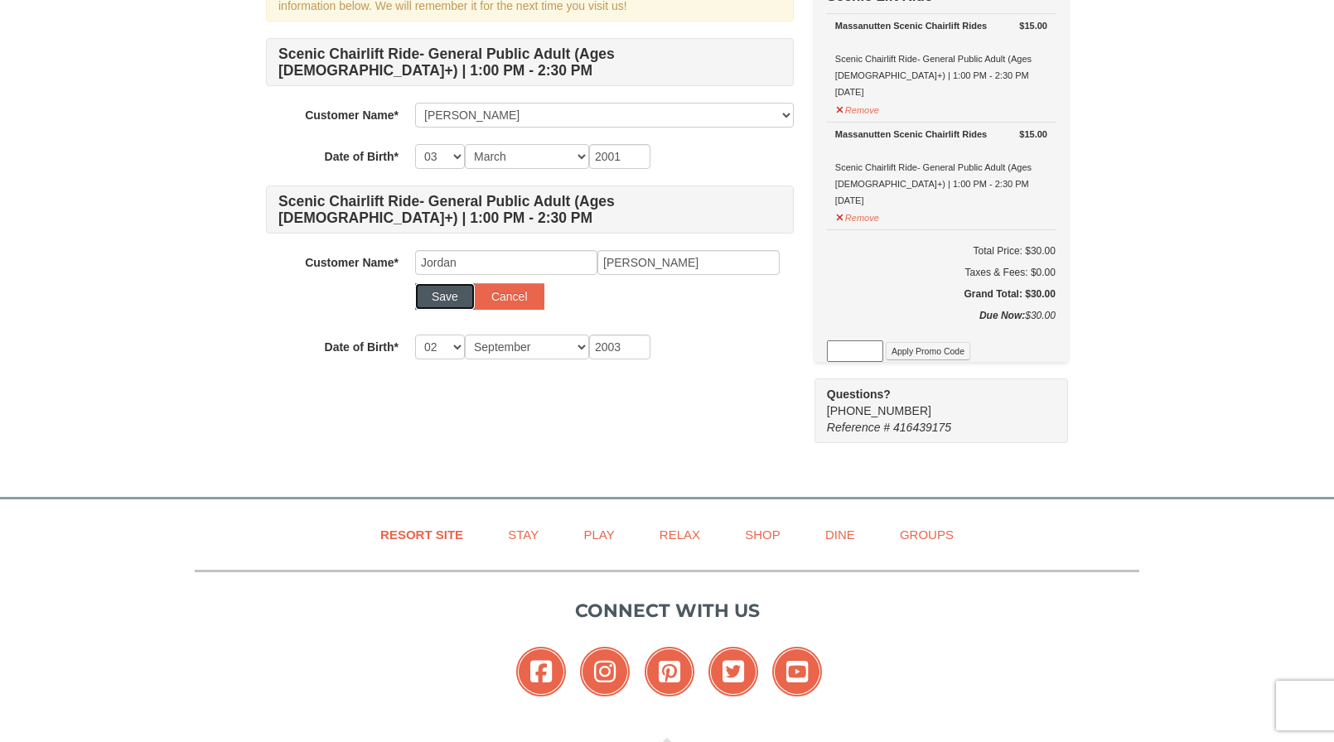
click at [438, 293] on button "Save" at bounding box center [445, 296] width 60 height 27
select select
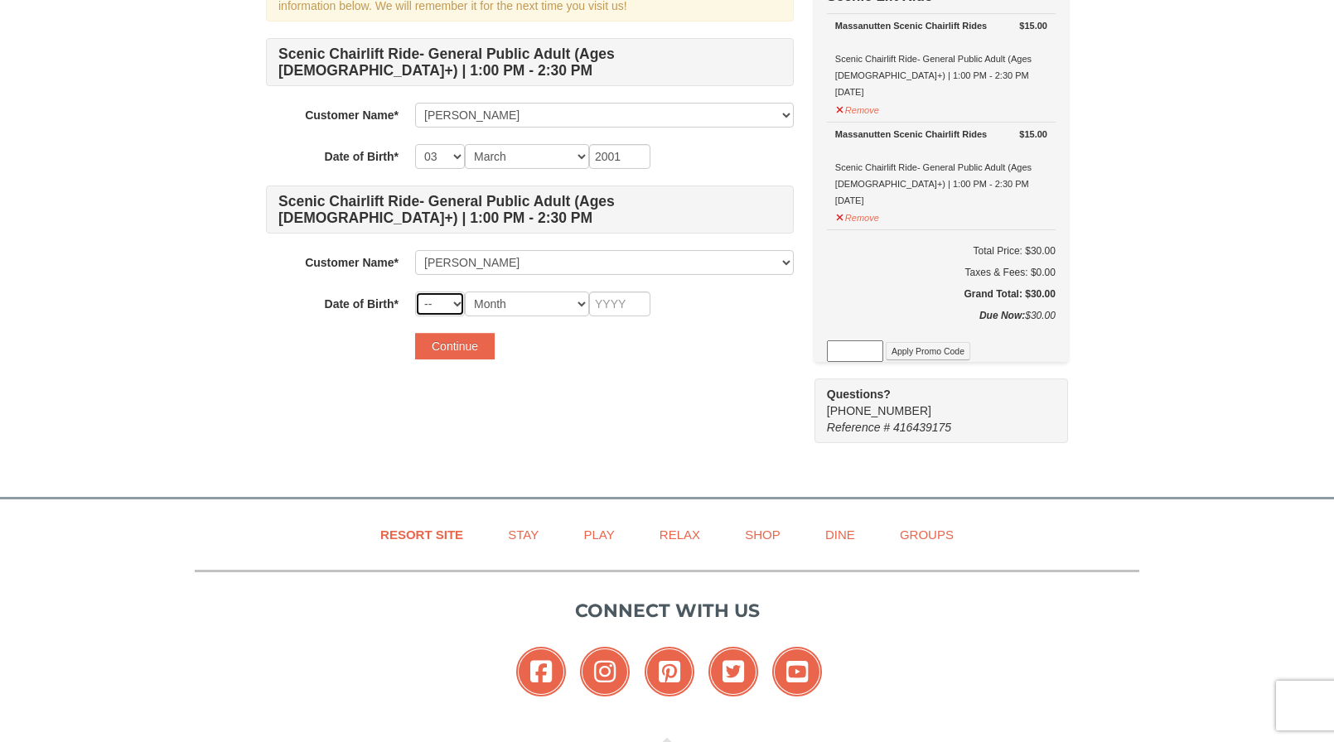
click at [438, 297] on select "-- 01 02 03 04 05 06 07 08 09 10 11 12 13 14 15 16 17 18 19 20 21 22 23 24 25 2…" at bounding box center [440, 304] width 50 height 25
select select "02"
click at [415, 292] on select "-- 01 02 03 04 05 06 07 08 09 10 11 12 13 14 15 16 17 18 19 20 21 22 23 24 25 2…" at bounding box center [440, 304] width 50 height 25
click at [511, 294] on select "Month January February March April May June July August September October Novem…" at bounding box center [527, 304] width 124 height 25
select select "09"
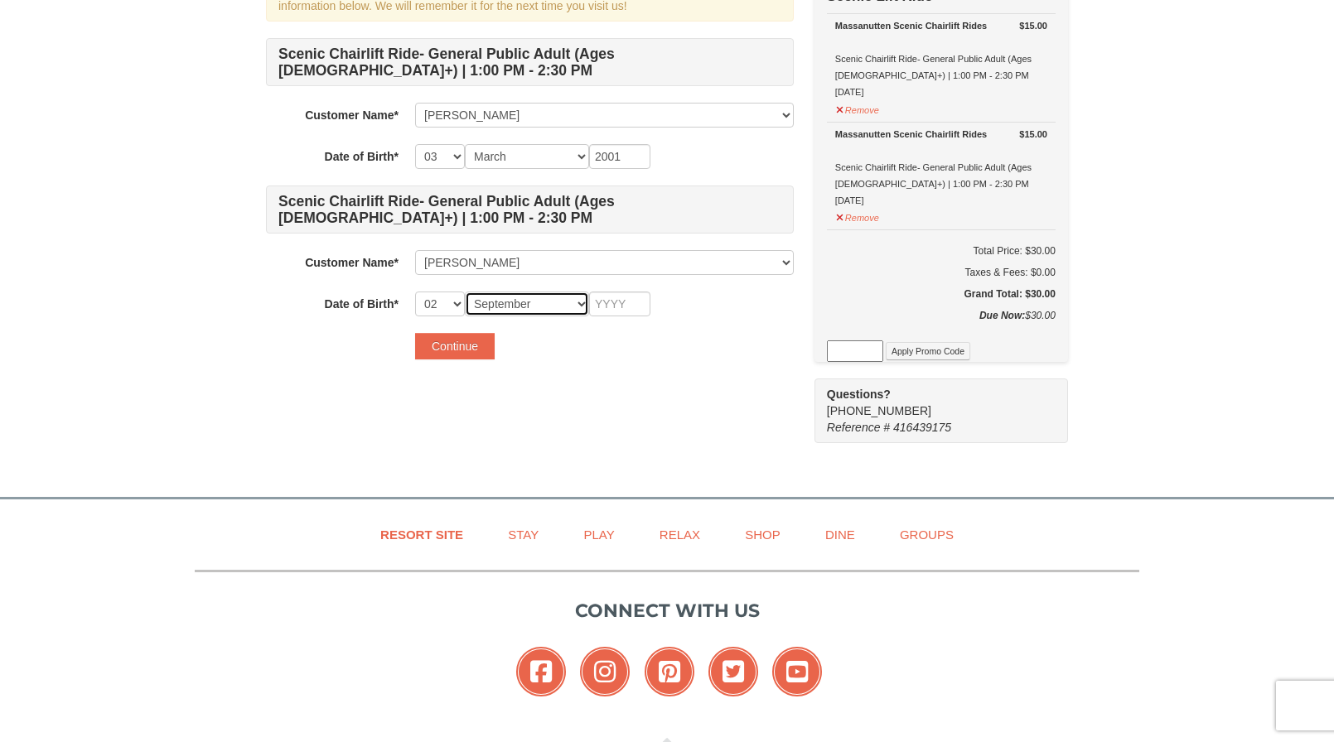
click at [465, 292] on select "Month January February March April May June July August September October Novem…" at bounding box center [527, 304] width 124 height 25
click at [617, 305] on input "text" at bounding box center [619, 304] width 61 height 25
type input "2003"
click at [702, 426] on div "Some of the items in your itinerary require some additional information. Please…" at bounding box center [667, 208] width 802 height 470
click at [446, 341] on button "Continue" at bounding box center [455, 346] width 80 height 27
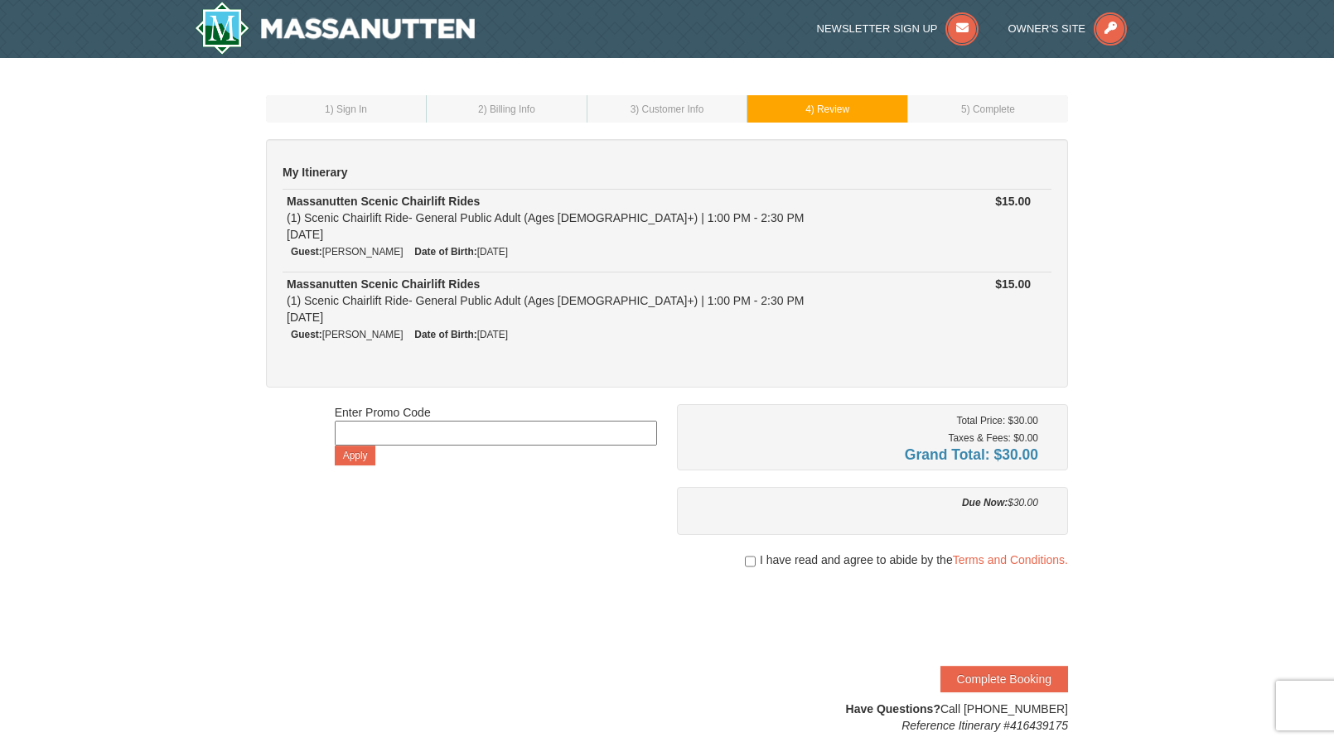
click at [508, 249] on small "Date of Birth: [DEMOGRAPHIC_DATA]" at bounding box center [461, 252] width 94 height 12
drag, startPoint x: 572, startPoint y: 259, endPoint x: 429, endPoint y: 239, distance: 143.9
click at [429, 239] on td "Massanutten Scenic Chairlift Rides (1) Scenic Chairlift Ride- General Public Ad…" at bounding box center [594, 231] width 622 height 83
drag, startPoint x: 429, startPoint y: 239, endPoint x: 510, endPoint y: 238, distance: 81.2
click at [510, 238] on div "Massanutten Scenic Chairlift Rides (1) Scenic Chairlift Ride- General Public Ad…" at bounding box center [594, 218] width 614 height 50
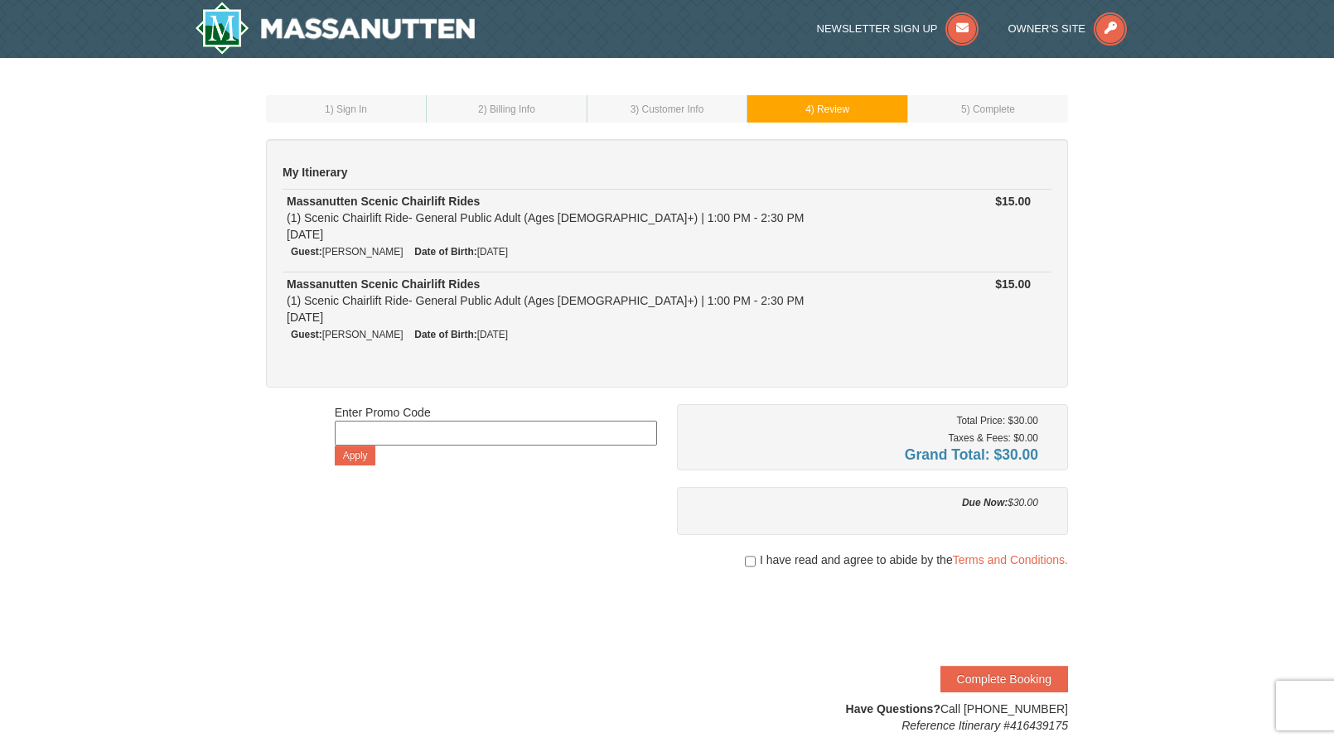
click at [407, 250] on li "Guest: Krystalynn Oliver Mays" at bounding box center [347, 251] width 120 height 17
drag, startPoint x: 427, startPoint y: 250, endPoint x: 537, endPoint y: 256, distance: 110.4
click at [537, 256] on ul "Guest: Krystalynn Oliver Mays Date of Birth: 03/03/2001" at bounding box center [594, 251] width 614 height 17
click at [508, 256] on small "Date of Birth: 03/03/2001" at bounding box center [461, 252] width 94 height 12
click at [508, 252] on small "Date of Birth: 03/03/2001" at bounding box center [461, 252] width 94 height 12
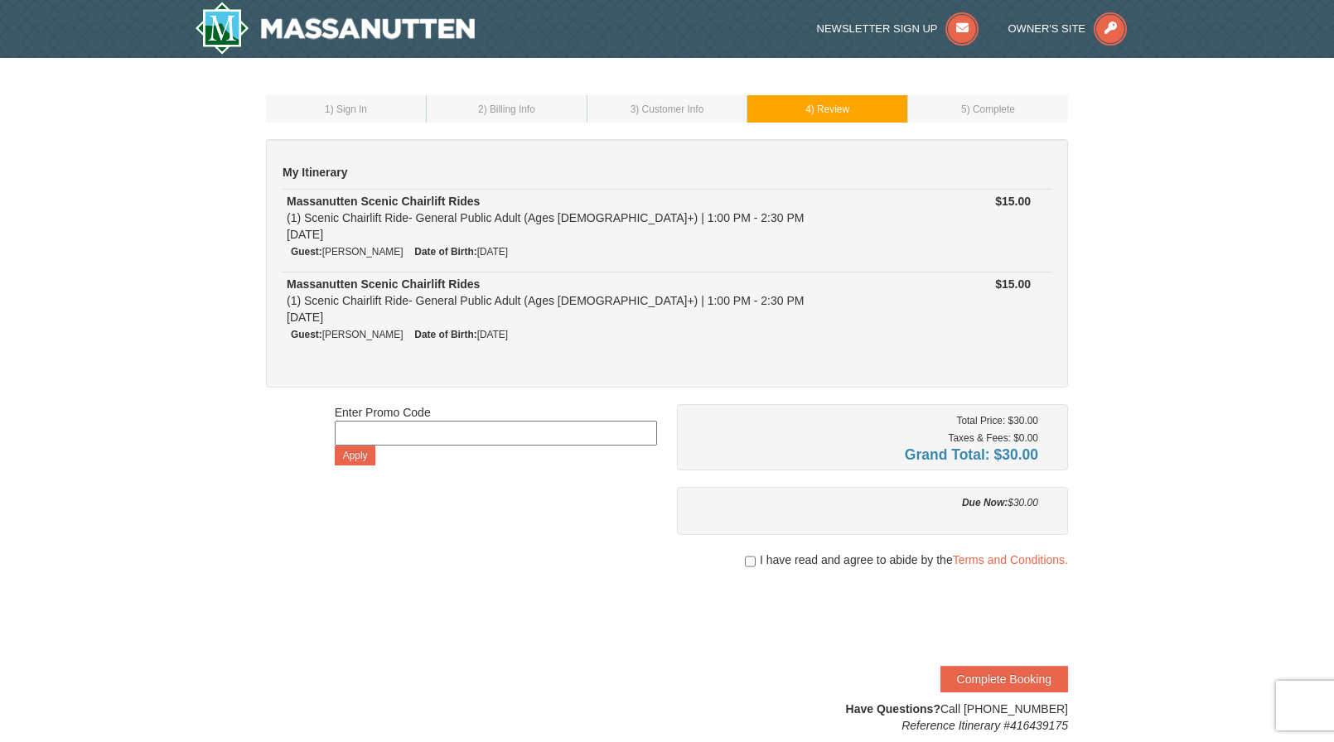
click at [512, 258] on li "Date of Birth: 03/03/2001" at bounding box center [461, 251] width 102 height 17
click at [651, 117] on td "3 ) Customer Info" at bounding box center [667, 108] width 161 height 27
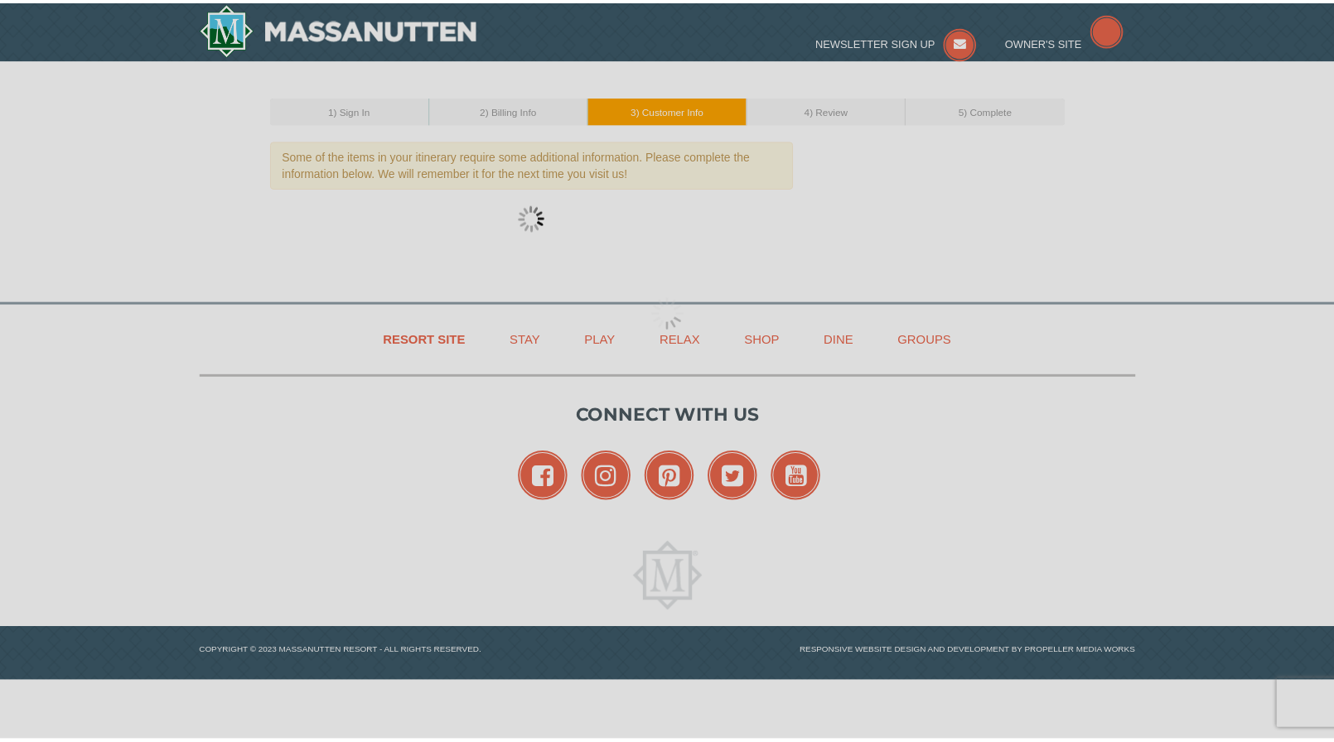
scroll to position [157, 0]
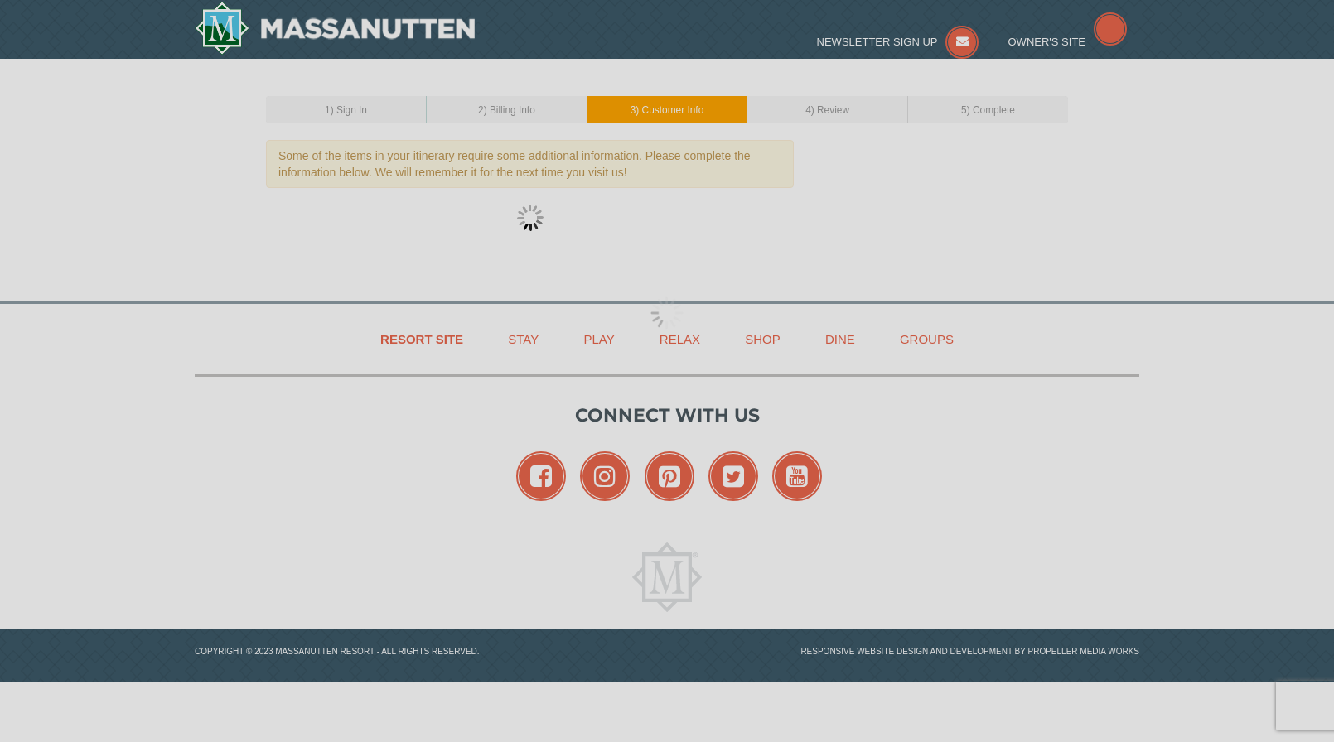
select select "03"
select select "02"
select select "09"
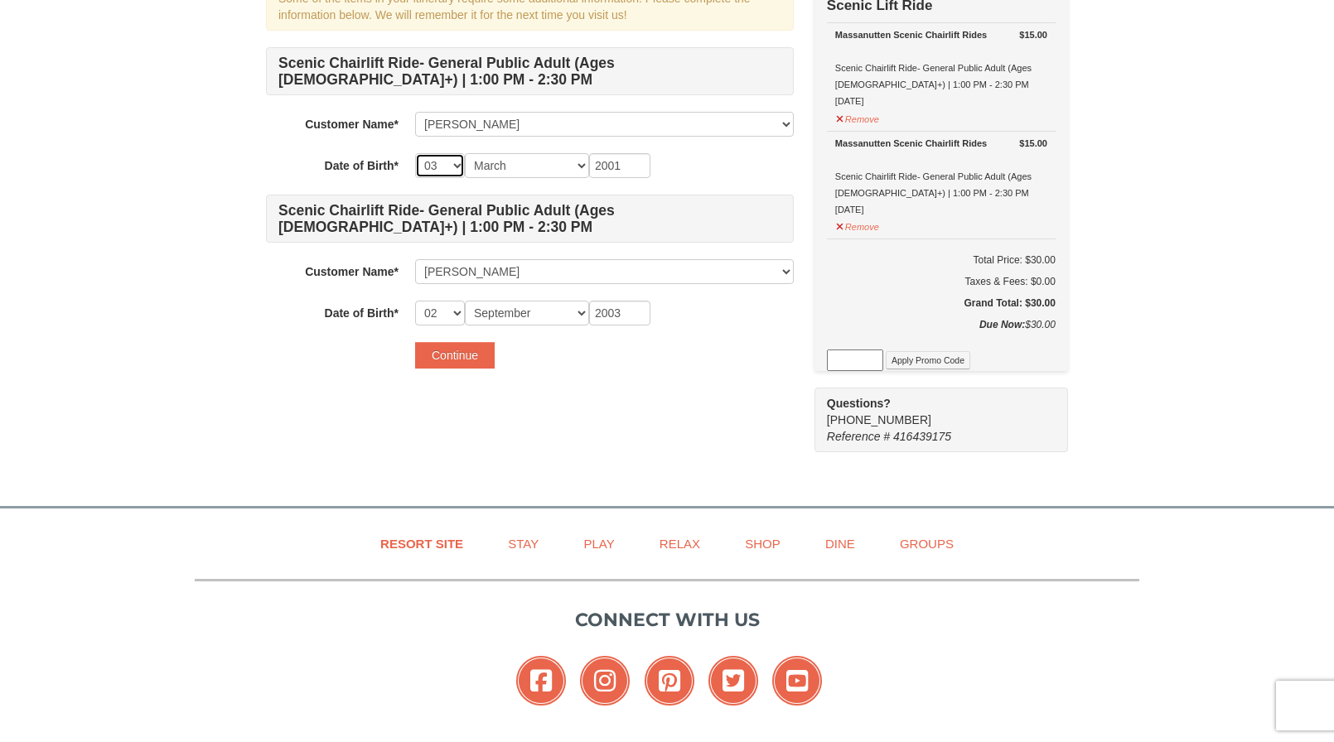
click at [459, 162] on select "-- 01 02 03 04 05 06 07 08 09 10 11 12 13 14 15 16 17 18 19 20 21 22 23 24 25 2…" at bounding box center [440, 165] width 50 height 25
select select "19"
click at [415, 153] on select "-- 01 02 03 04 05 06 07 08 09 10 11 12 13 14 15 16 17 18 19 20 21 22 23 24 25 2…" at bounding box center [440, 165] width 50 height 25
click at [519, 346] on div "Continue" at bounding box center [604, 355] width 379 height 27
click at [465, 355] on button "Continue" at bounding box center [455, 355] width 80 height 27
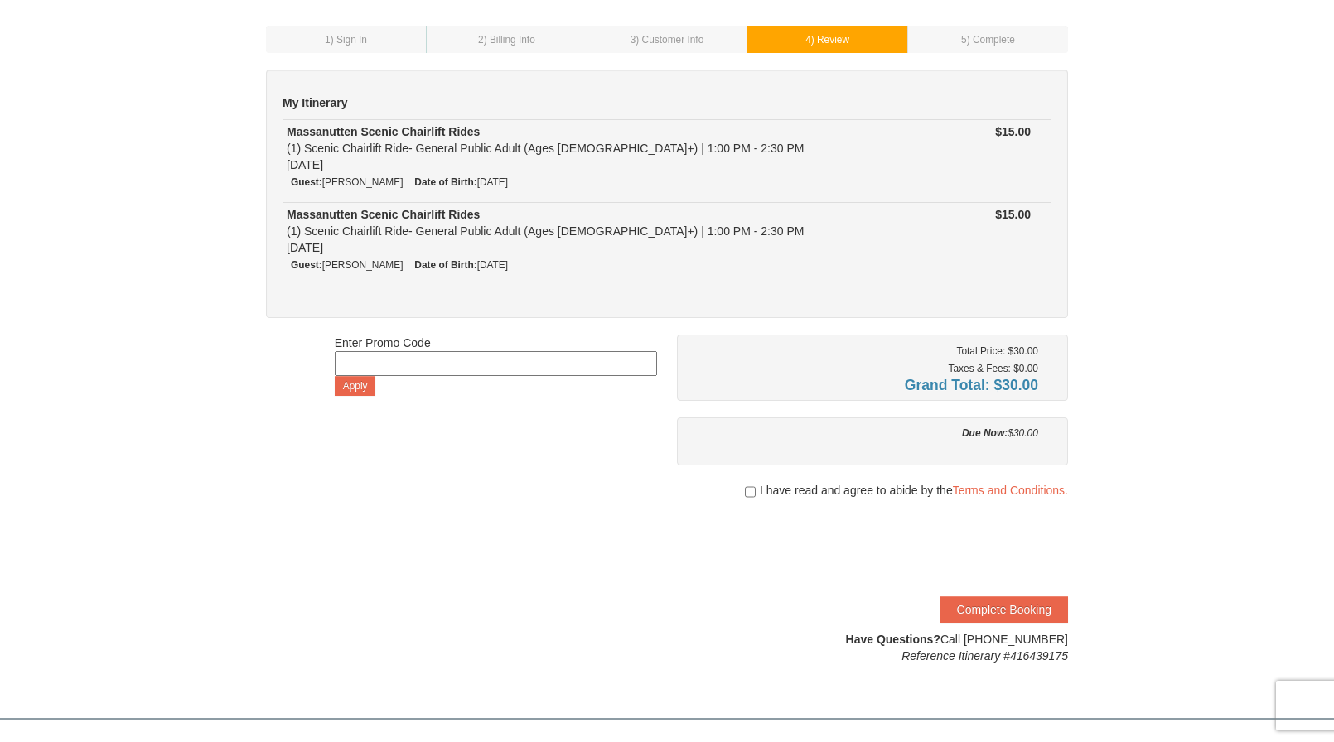
scroll to position [166, 0]
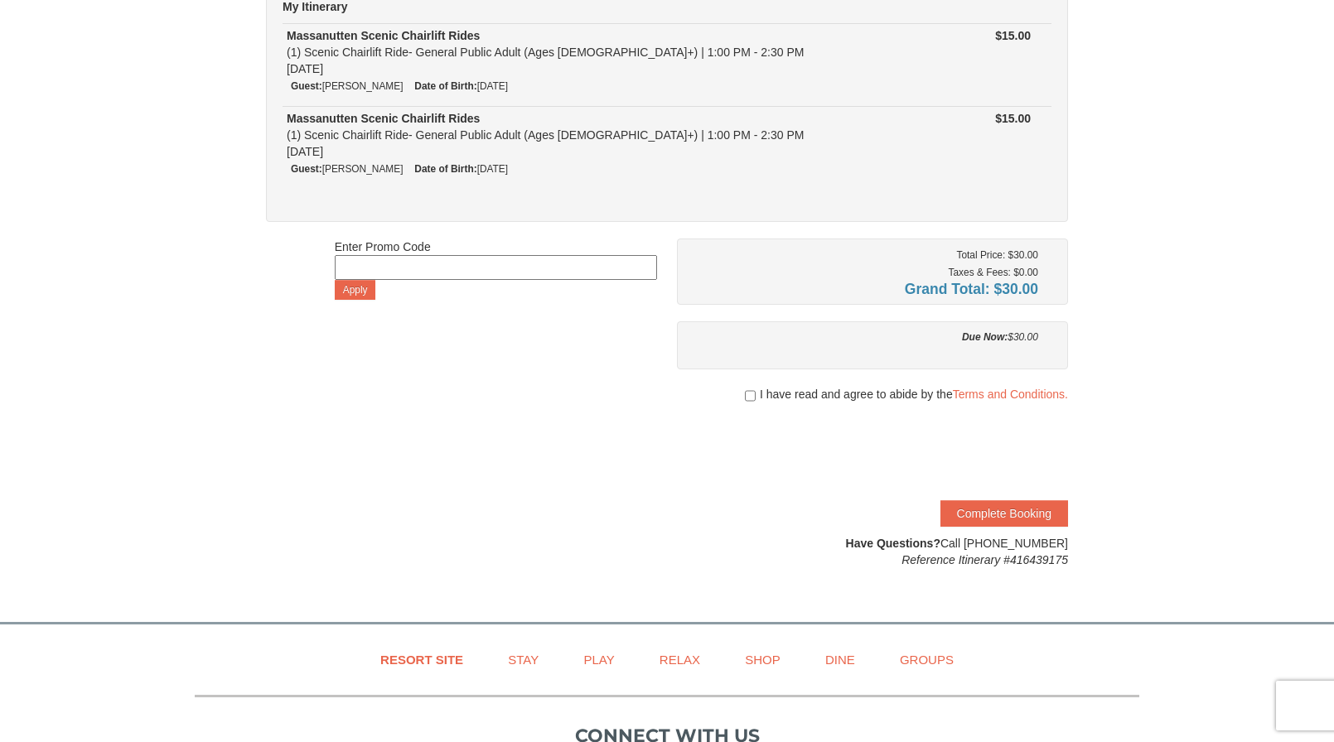
click at [871, 400] on span "I have read and agree to abide by the Terms and Conditions." at bounding box center [914, 394] width 308 height 17
click at [821, 391] on span "I have read and agree to abide by the Terms and Conditions." at bounding box center [914, 394] width 308 height 17
click at [760, 394] on span "I have read and agree to abide by the Terms and Conditions." at bounding box center [914, 394] width 308 height 17
click at [746, 394] on input "checkbox" at bounding box center [750, 395] width 11 height 13
checkbox input "true"
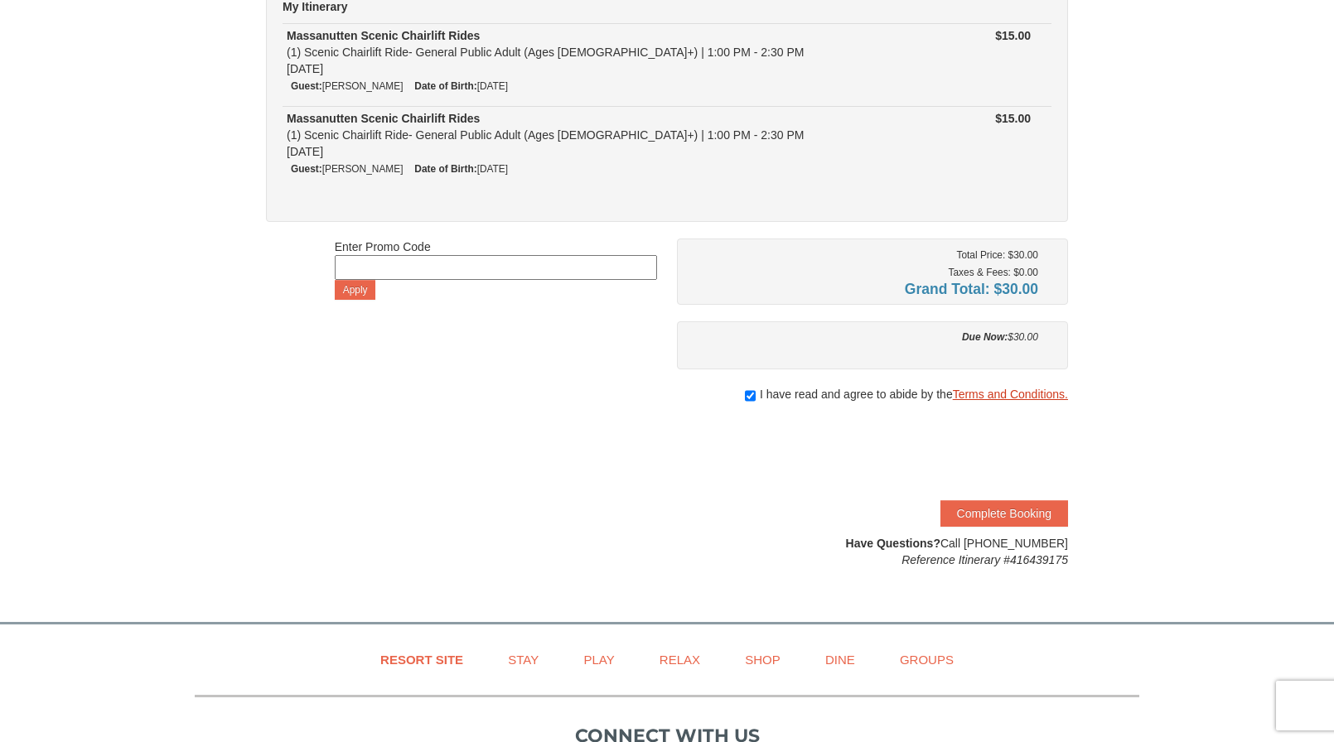
click at [970, 399] on link "Terms and Conditions." at bounding box center [1010, 394] width 115 height 13
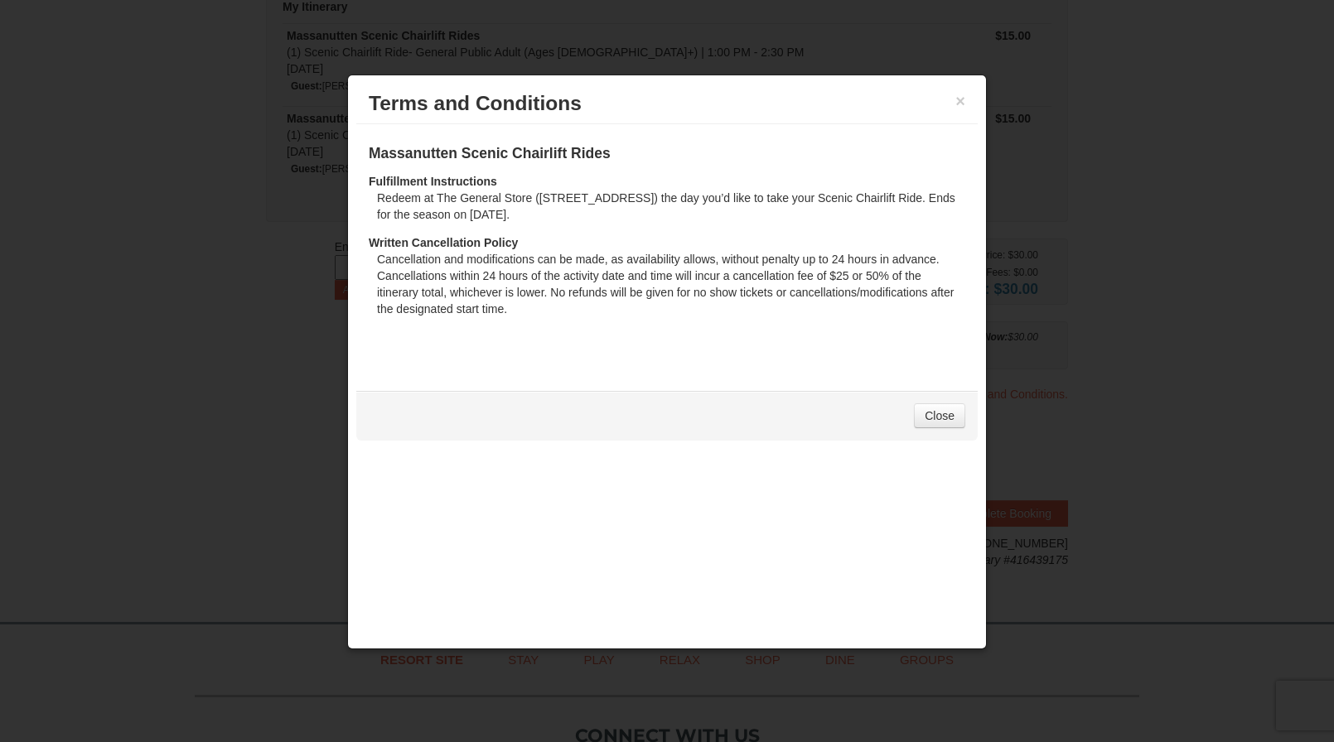
click at [1056, 291] on div at bounding box center [667, 371] width 1334 height 742
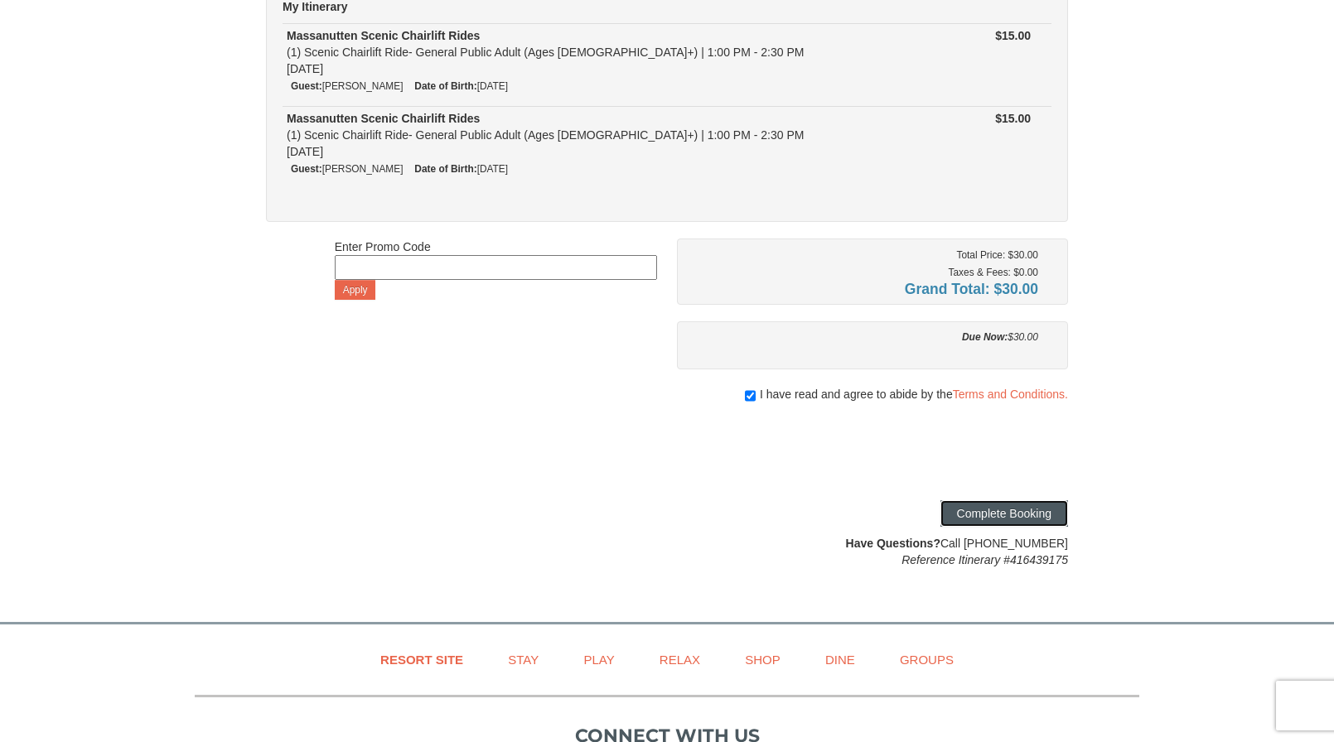
click at [987, 520] on button "Complete Booking" at bounding box center [1005, 514] width 128 height 27
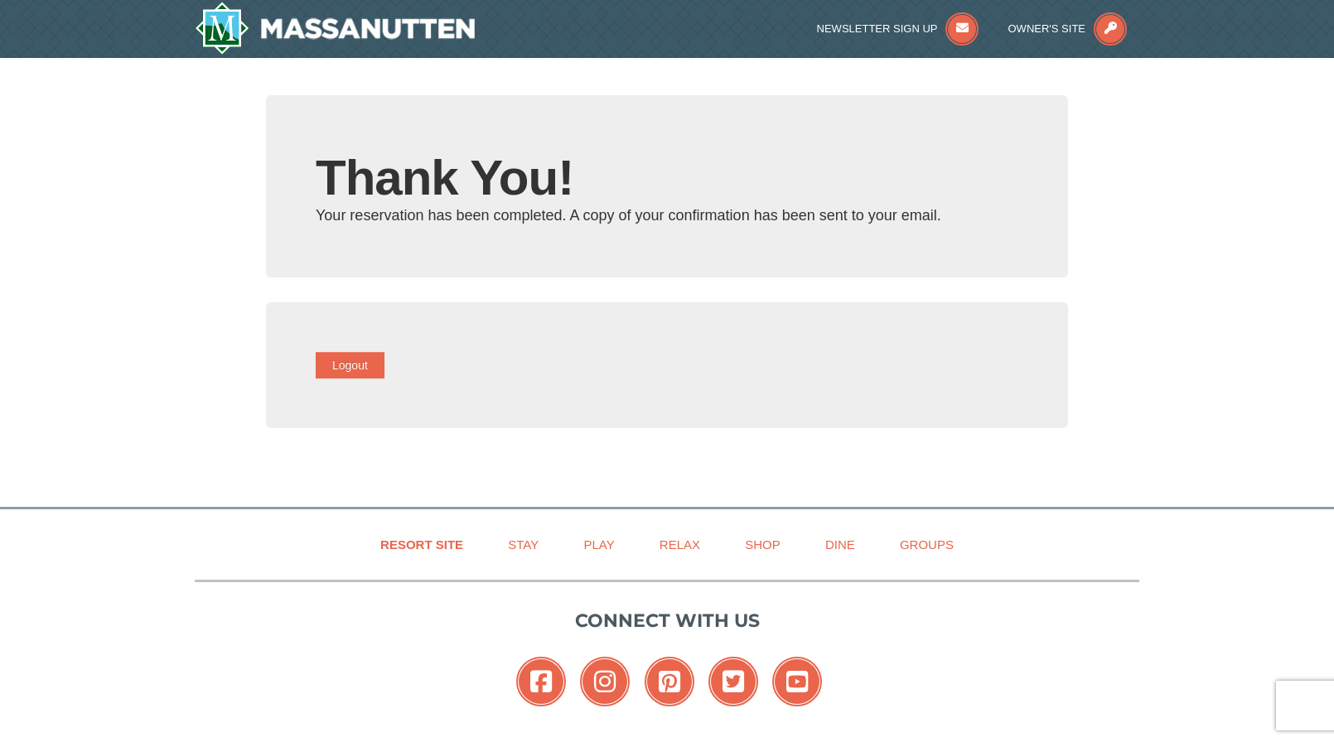
type input "[EMAIL_ADDRESS][DOMAIN_NAME]"
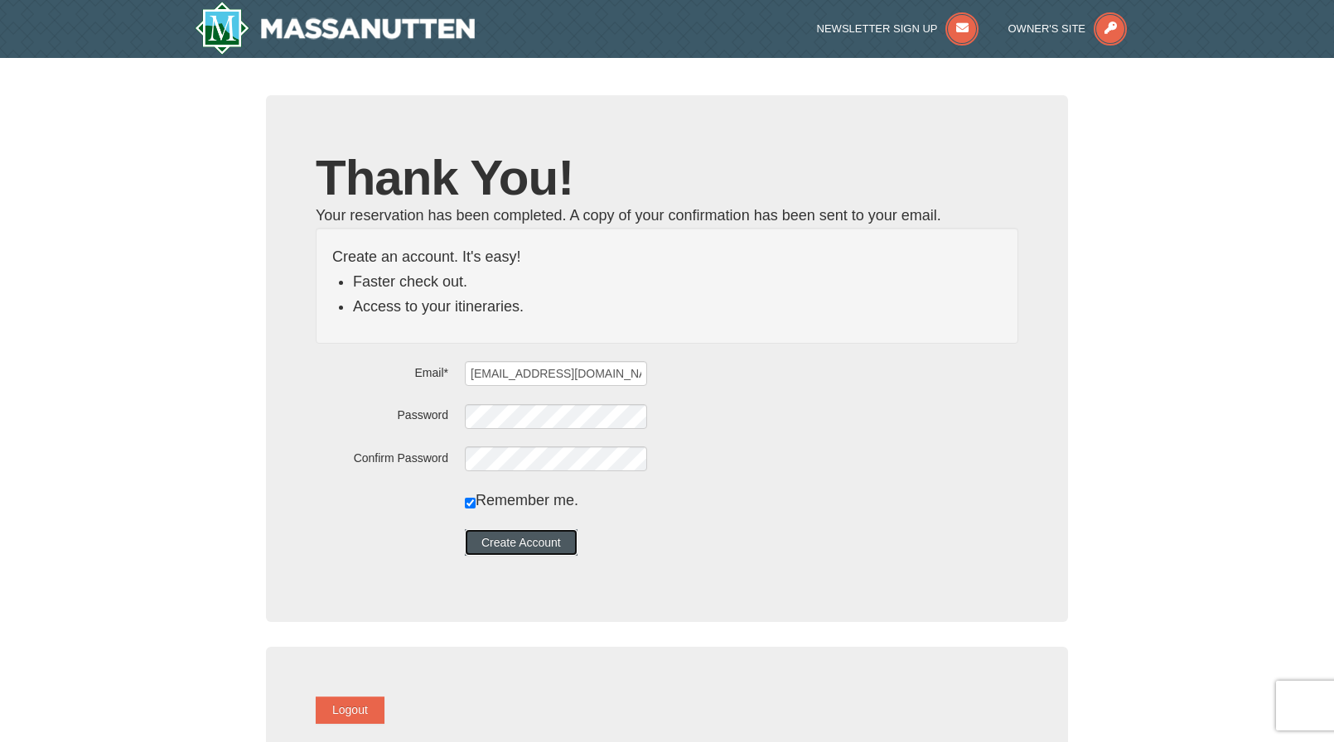
click at [555, 538] on button "Create Account" at bounding box center [521, 543] width 113 height 27
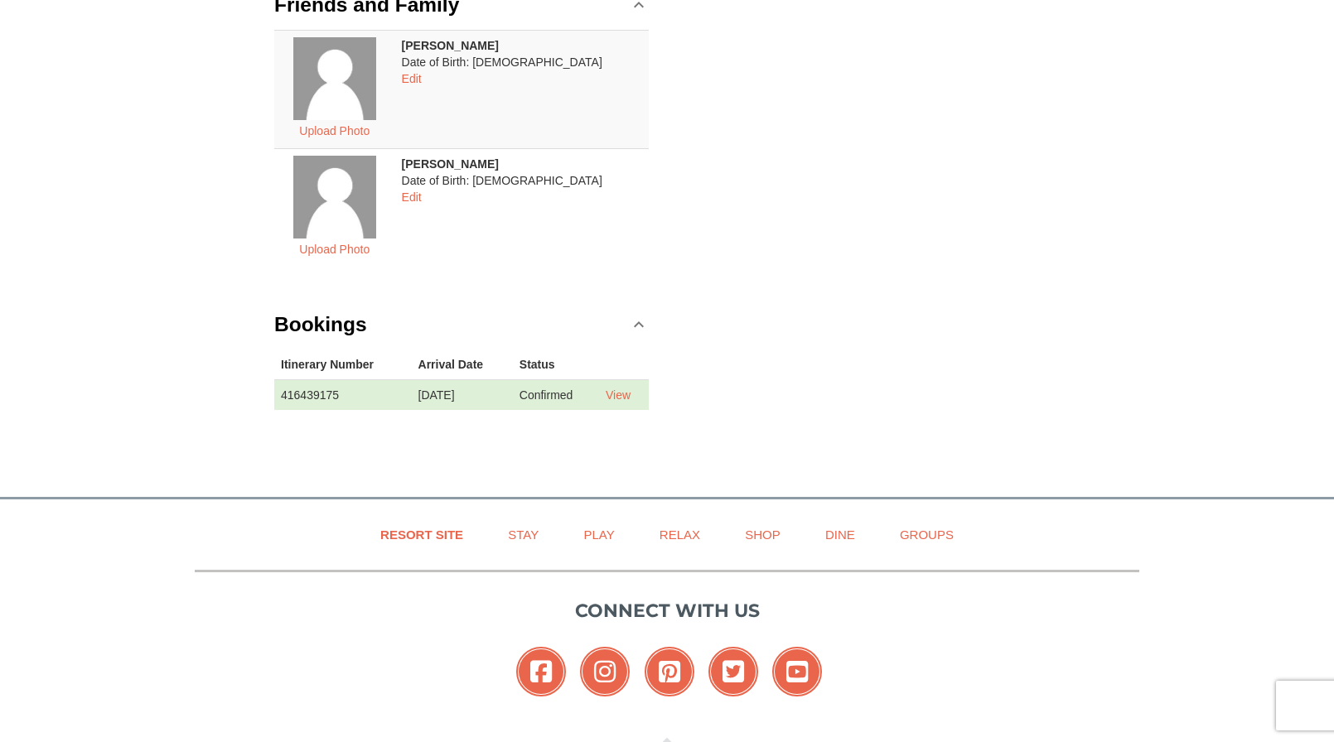
scroll to position [249, 0]
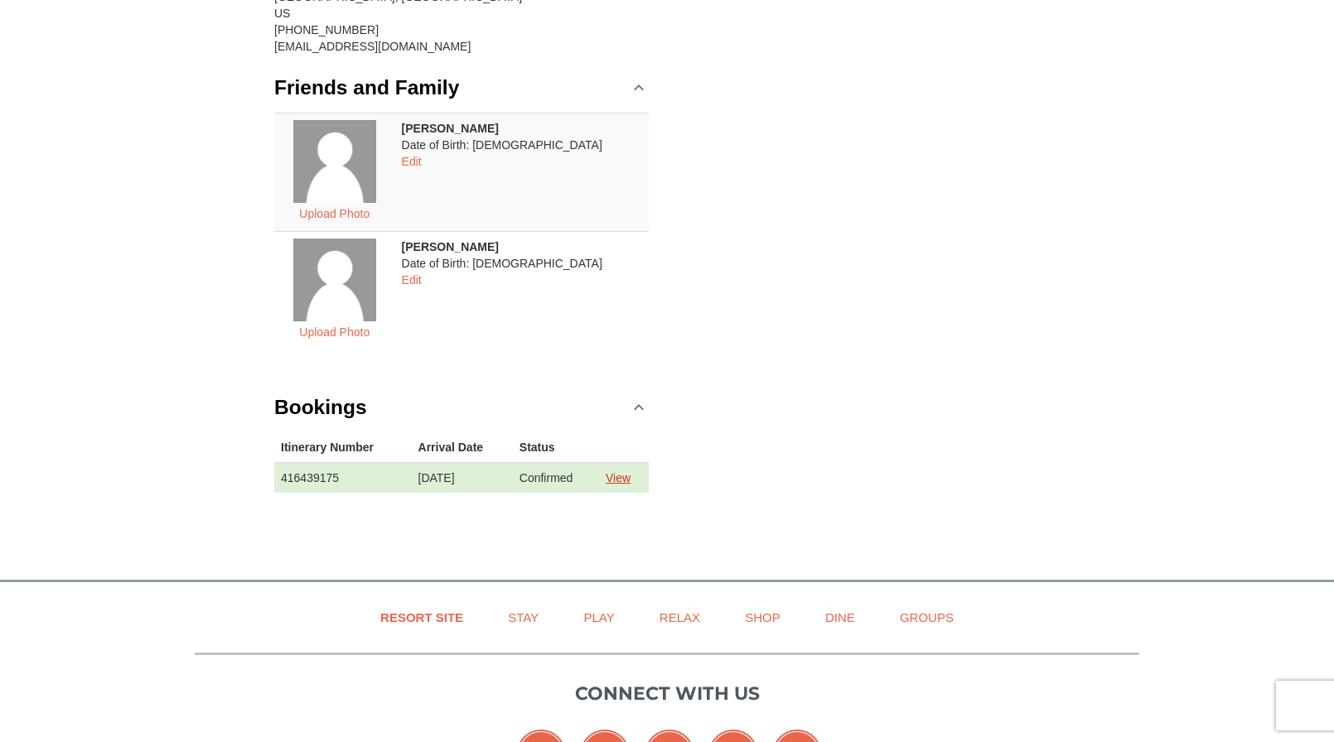
click at [628, 477] on link "View" at bounding box center [618, 478] width 25 height 13
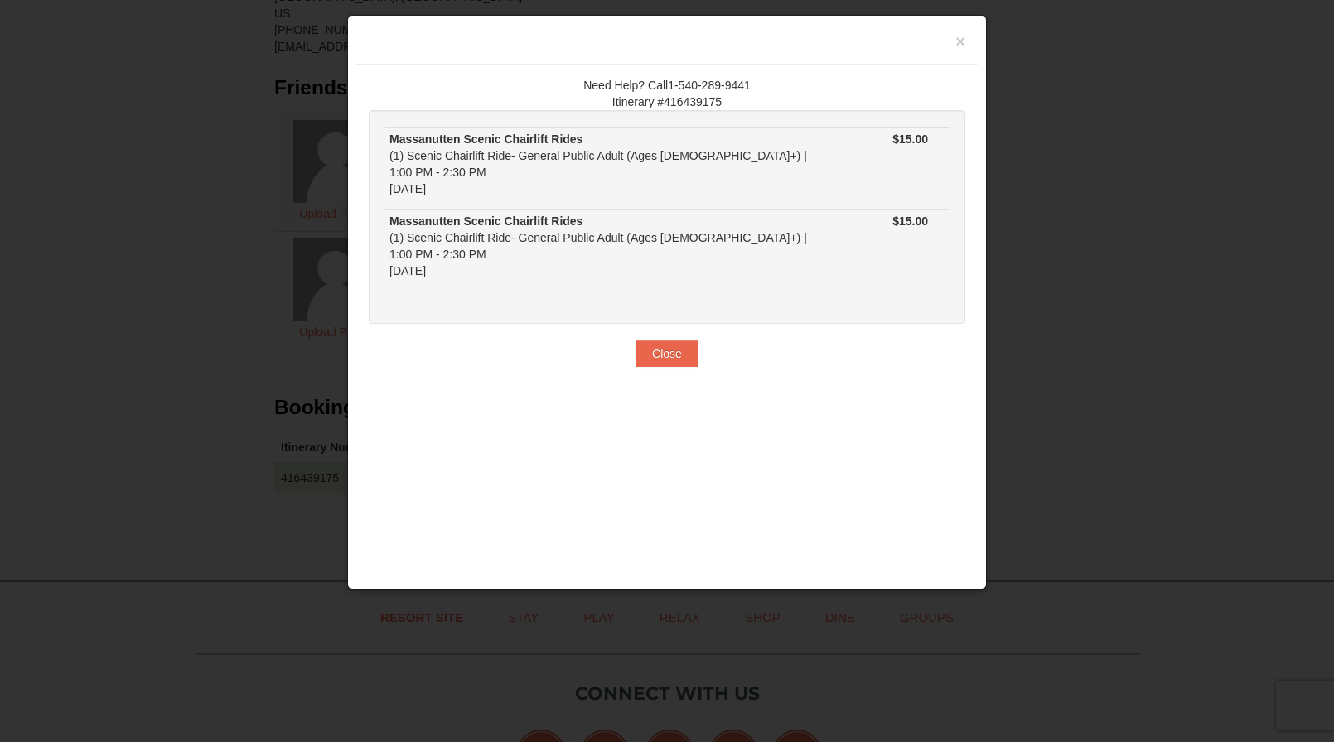
click at [1028, 268] on div at bounding box center [667, 371] width 1334 height 742
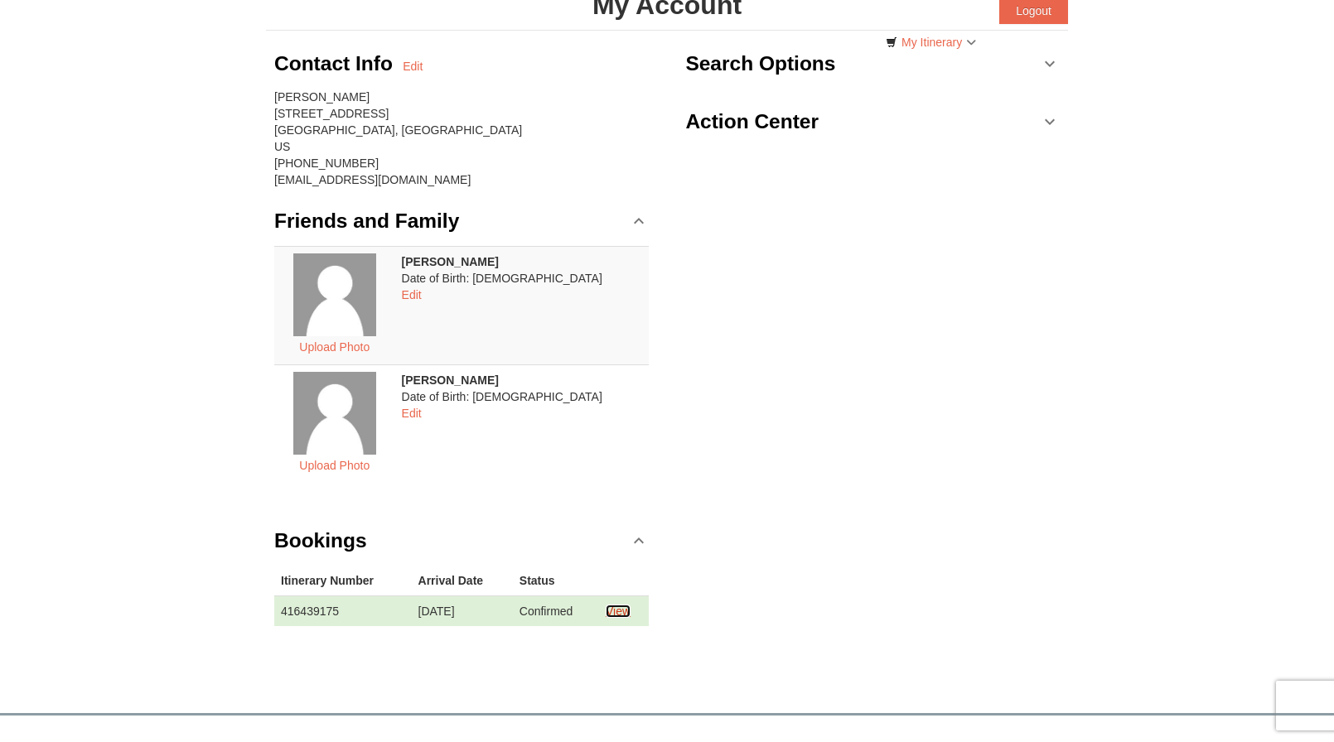
scroll to position [0, 0]
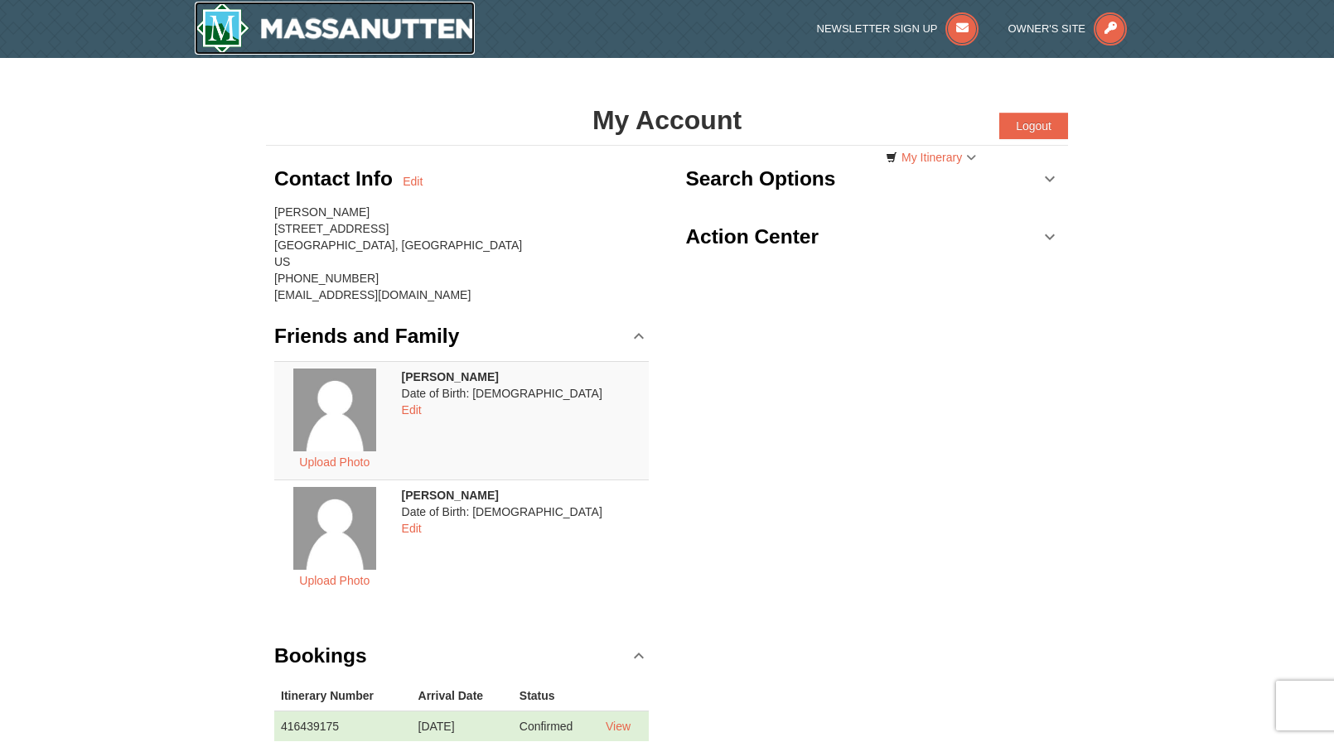
click at [228, 13] on img at bounding box center [335, 28] width 280 height 53
